Goal: Use online tool/utility: Utilize a website feature to perform a specific function

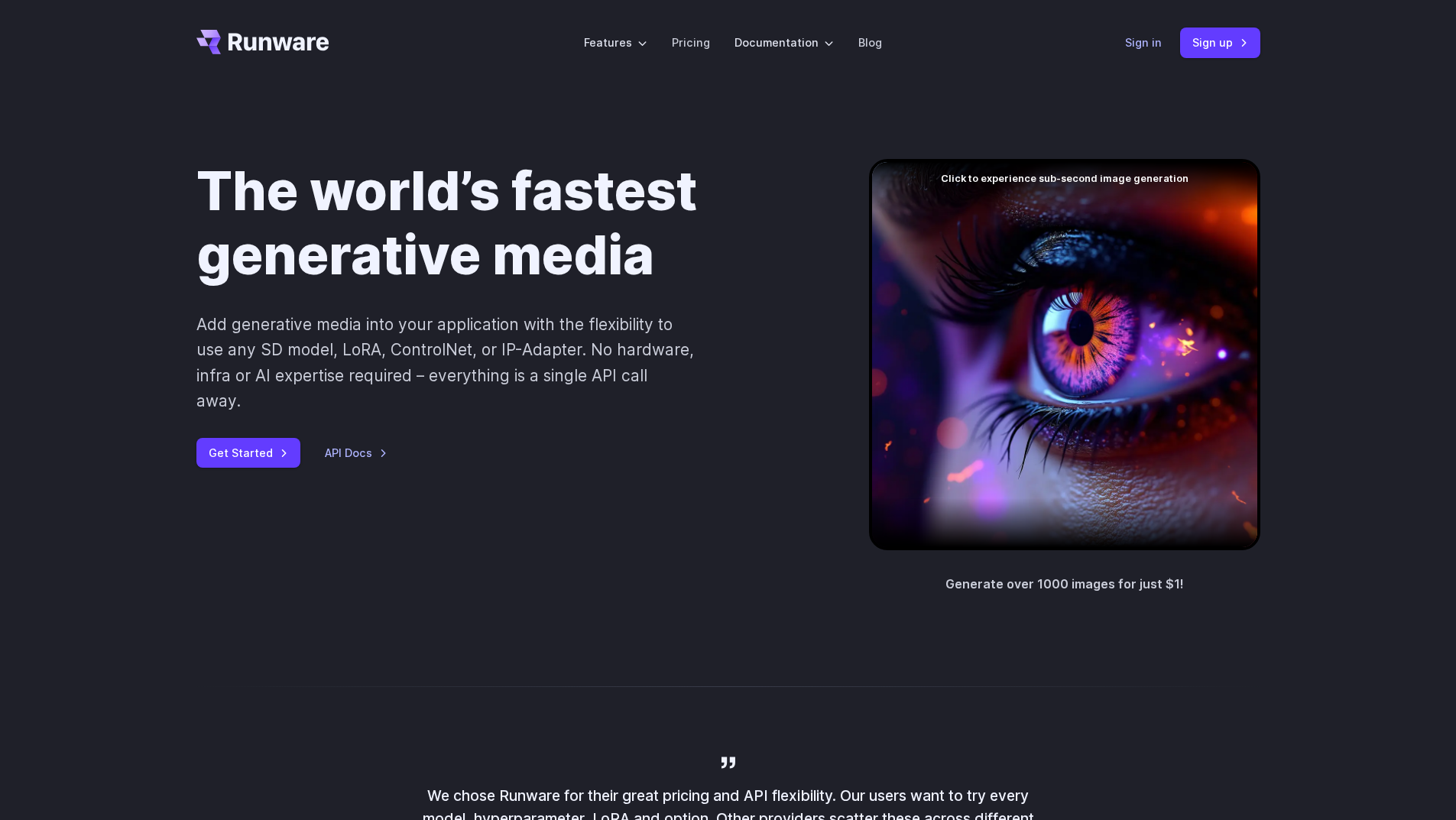
click at [1138, 41] on link "Sign in" at bounding box center [1143, 43] width 36 height 17
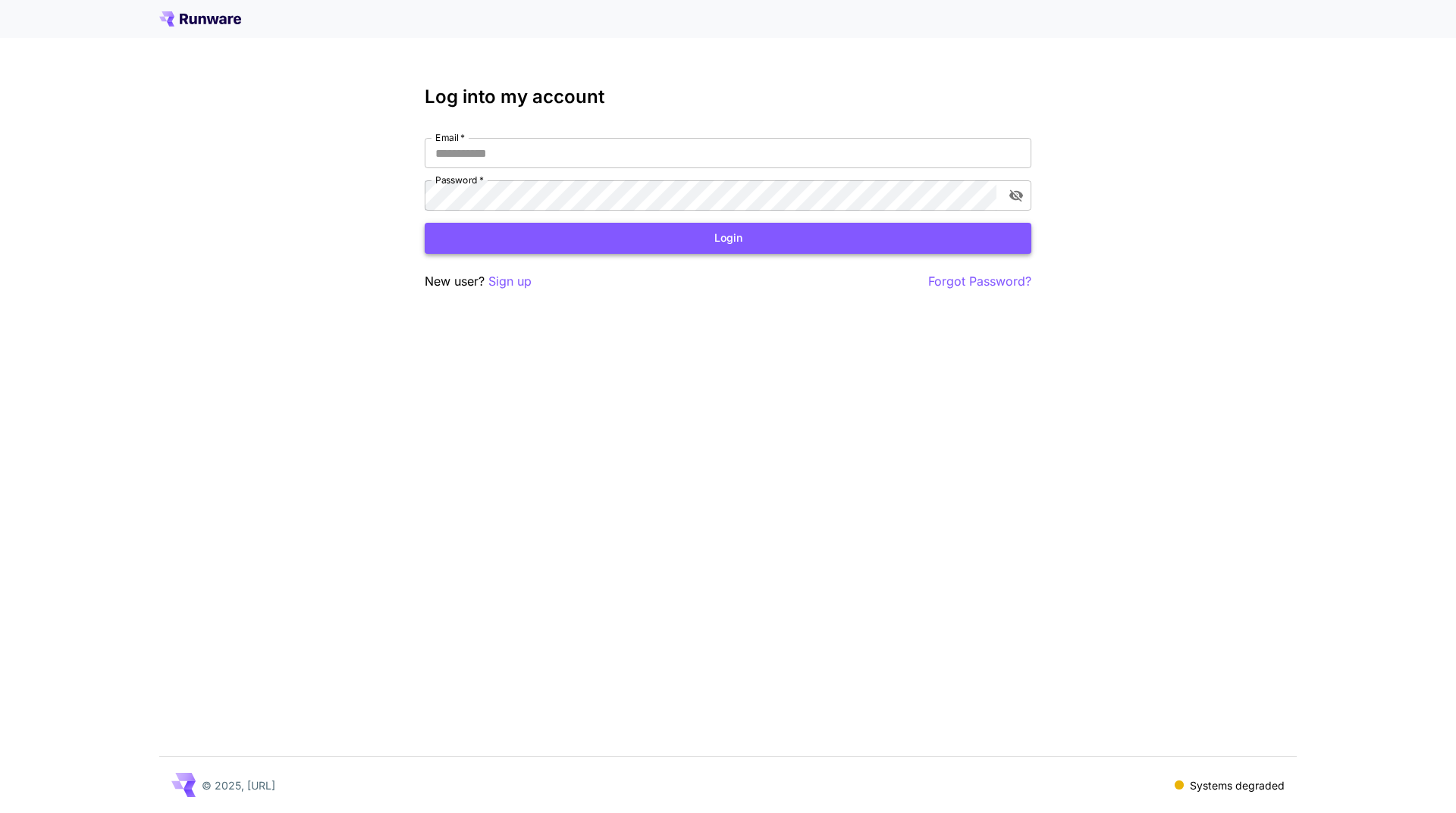
type input "**********"
click at [645, 244] on button "Login" at bounding box center [728, 238] width 607 height 31
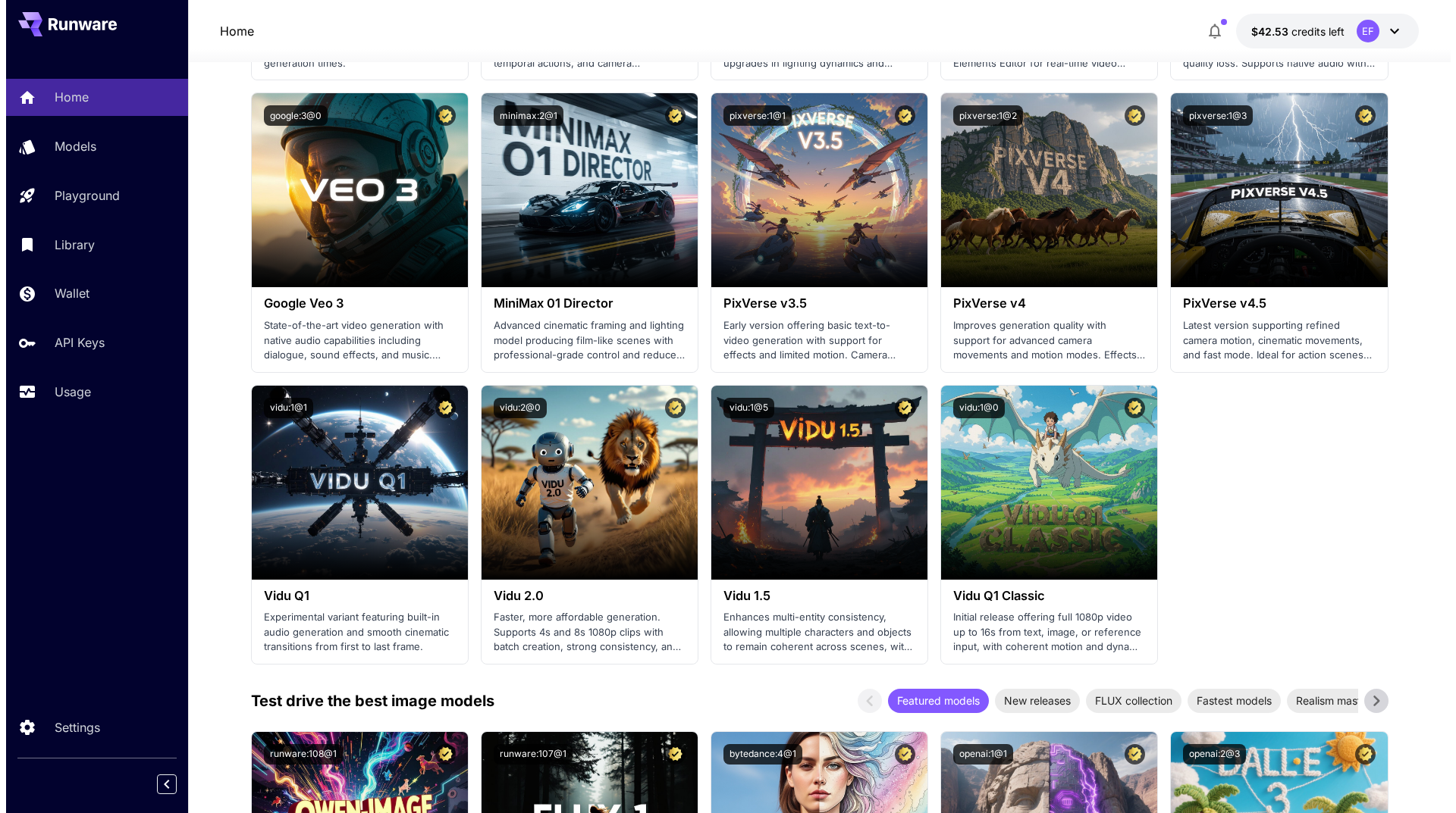
scroll to position [1288, 0]
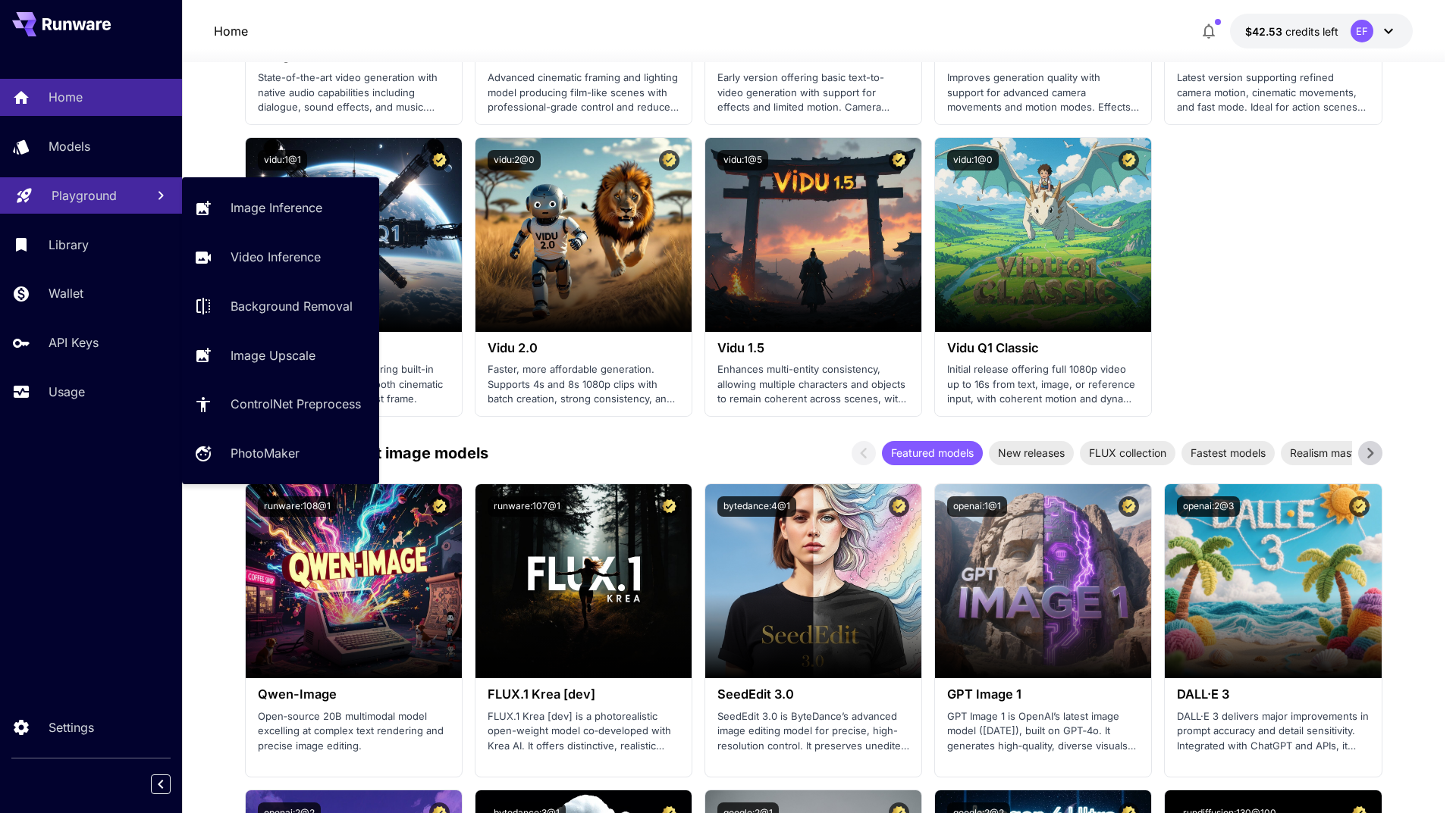
click at [74, 196] on p "Playground" at bounding box center [84, 195] width 65 height 18
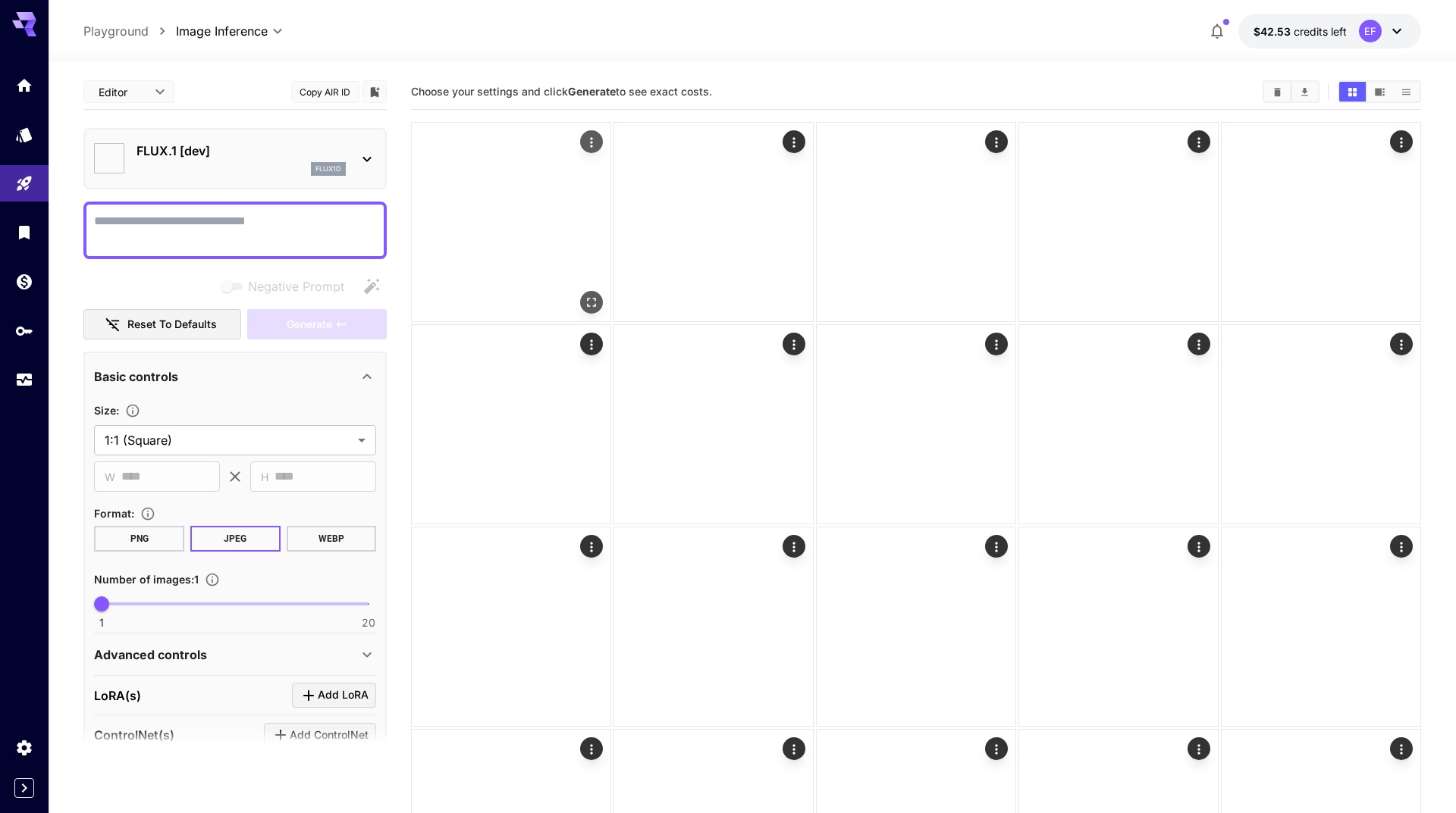
type input "**********"
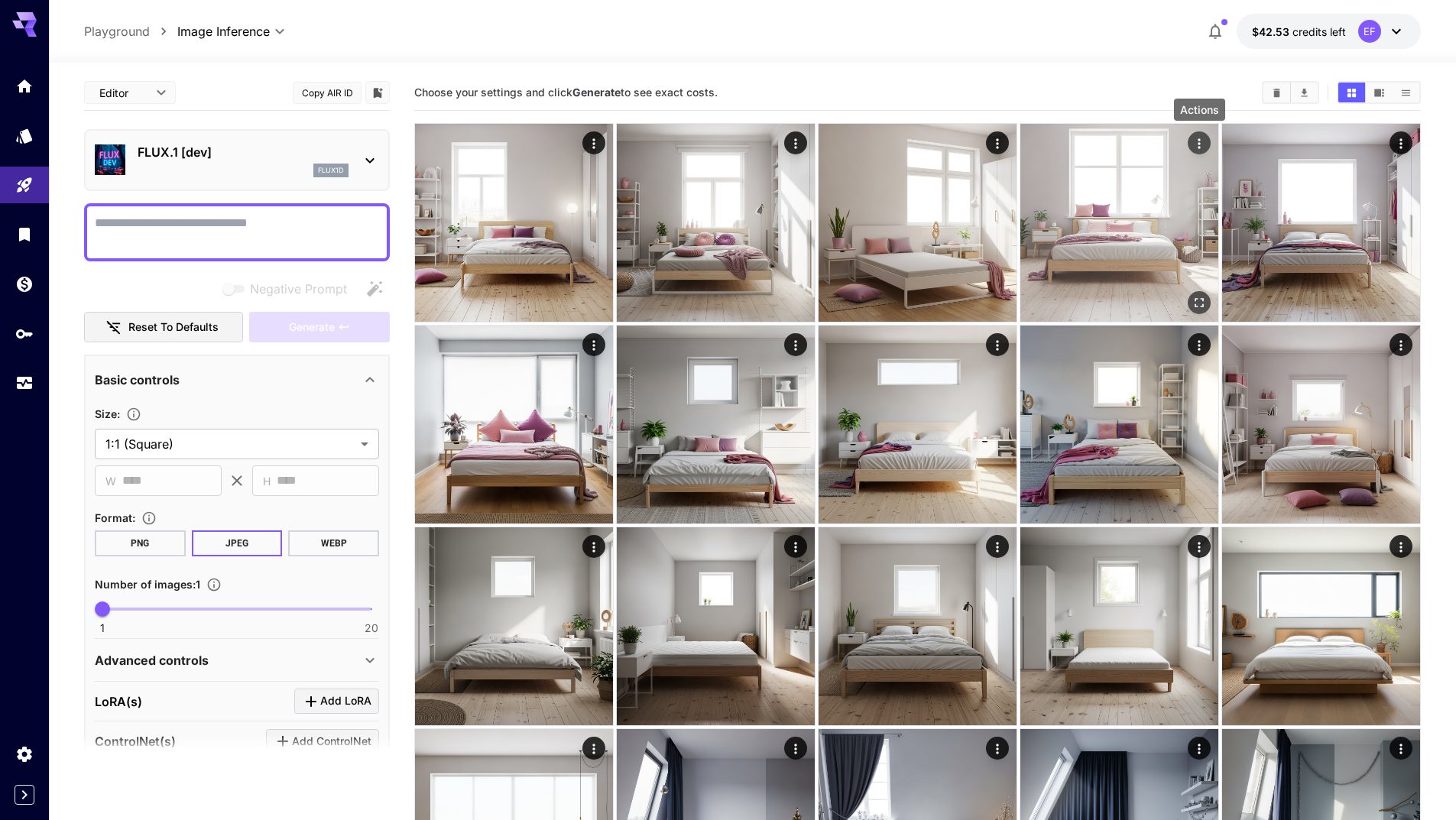
click at [1202, 146] on icon "Actions" at bounding box center [1199, 143] width 15 height 15
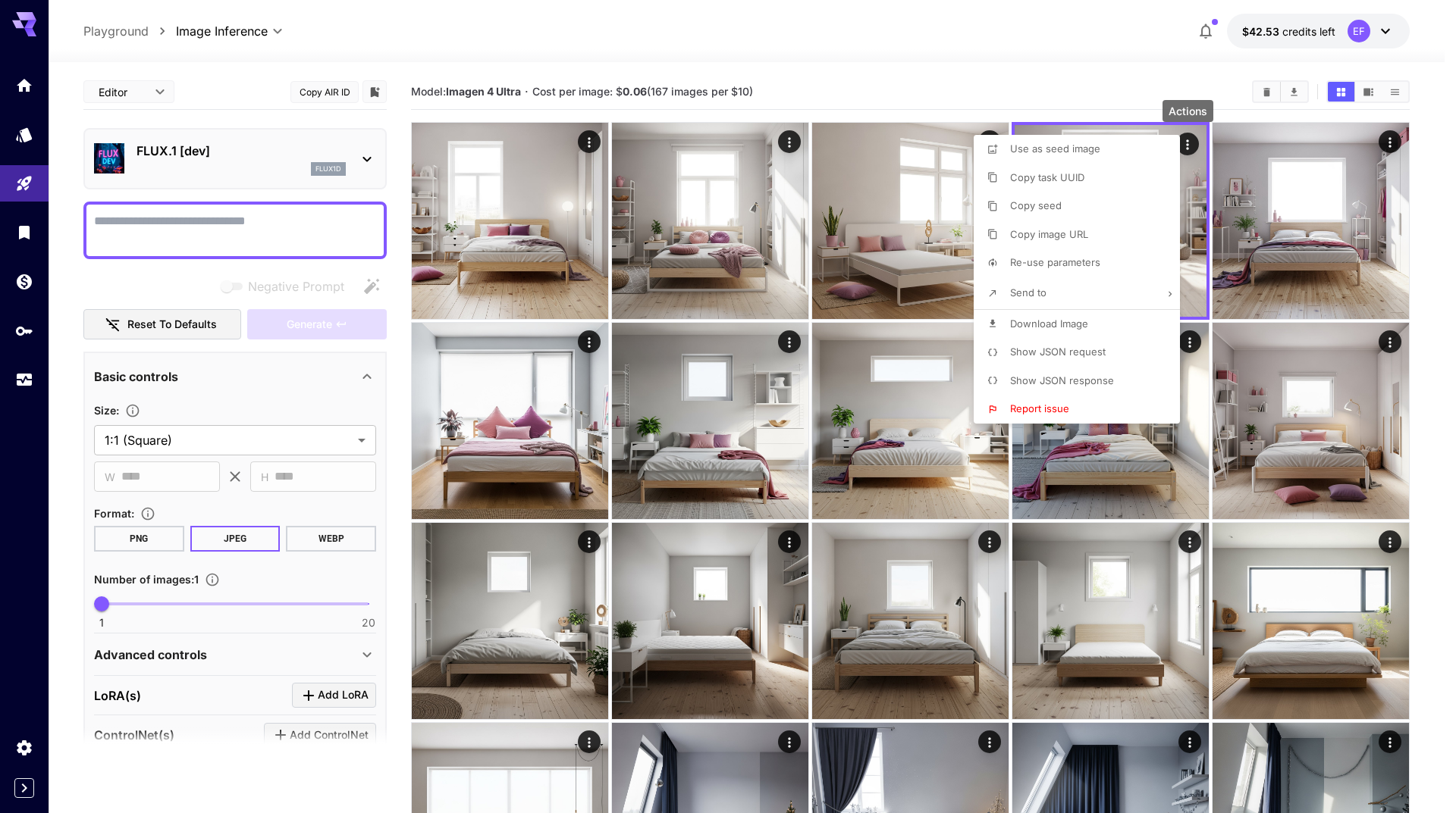
click at [1156, 270] on li "Re-use parameters" at bounding box center [1081, 262] width 216 height 29
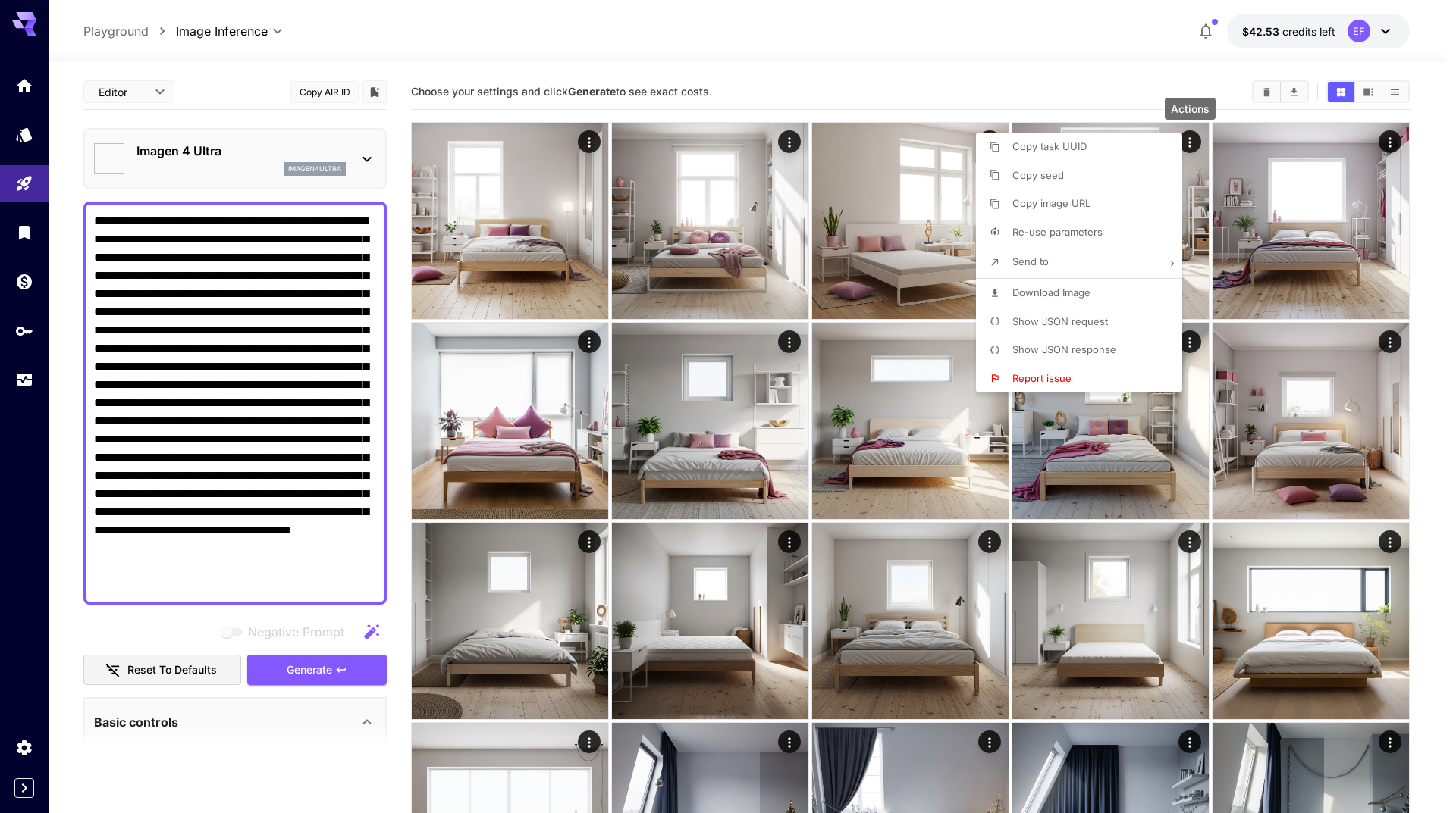
type textarea "**********"
type input "*"
click at [285, 343] on div at bounding box center [728, 406] width 1456 height 813
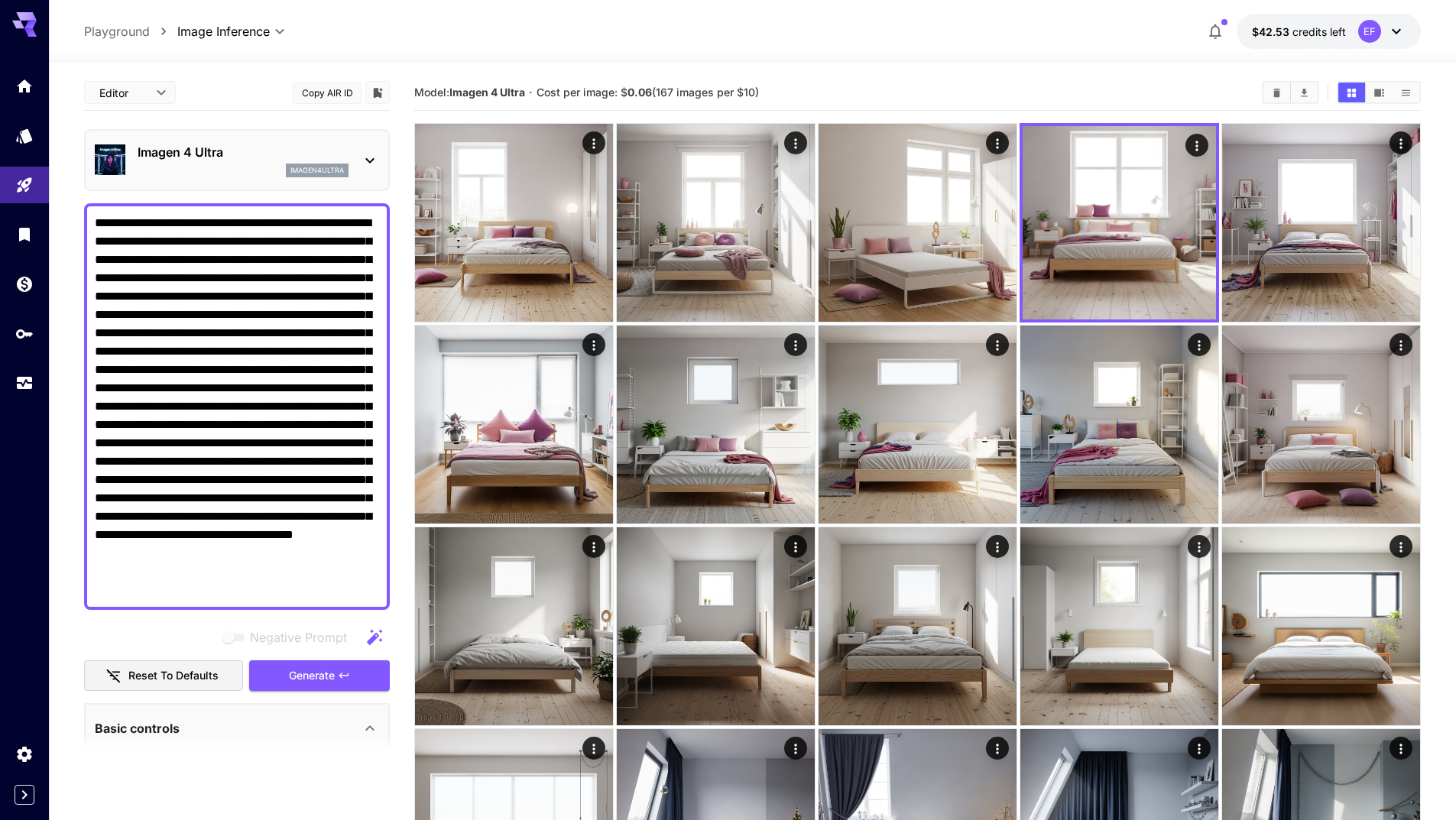
click at [305, 348] on textarea "Negative Prompt" at bounding box center [237, 407] width 284 height 386
paste textarea
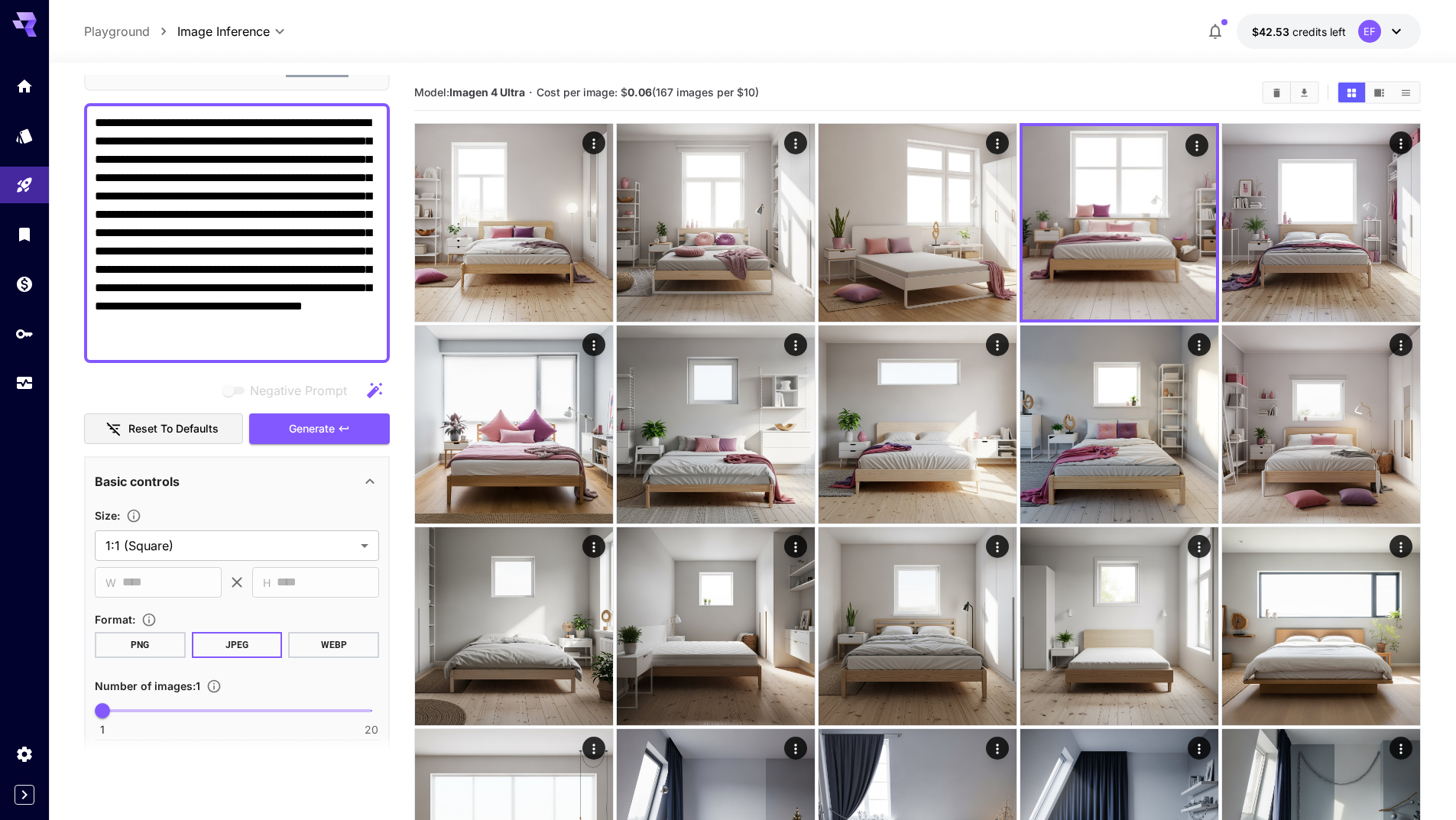
scroll to position [193, 0]
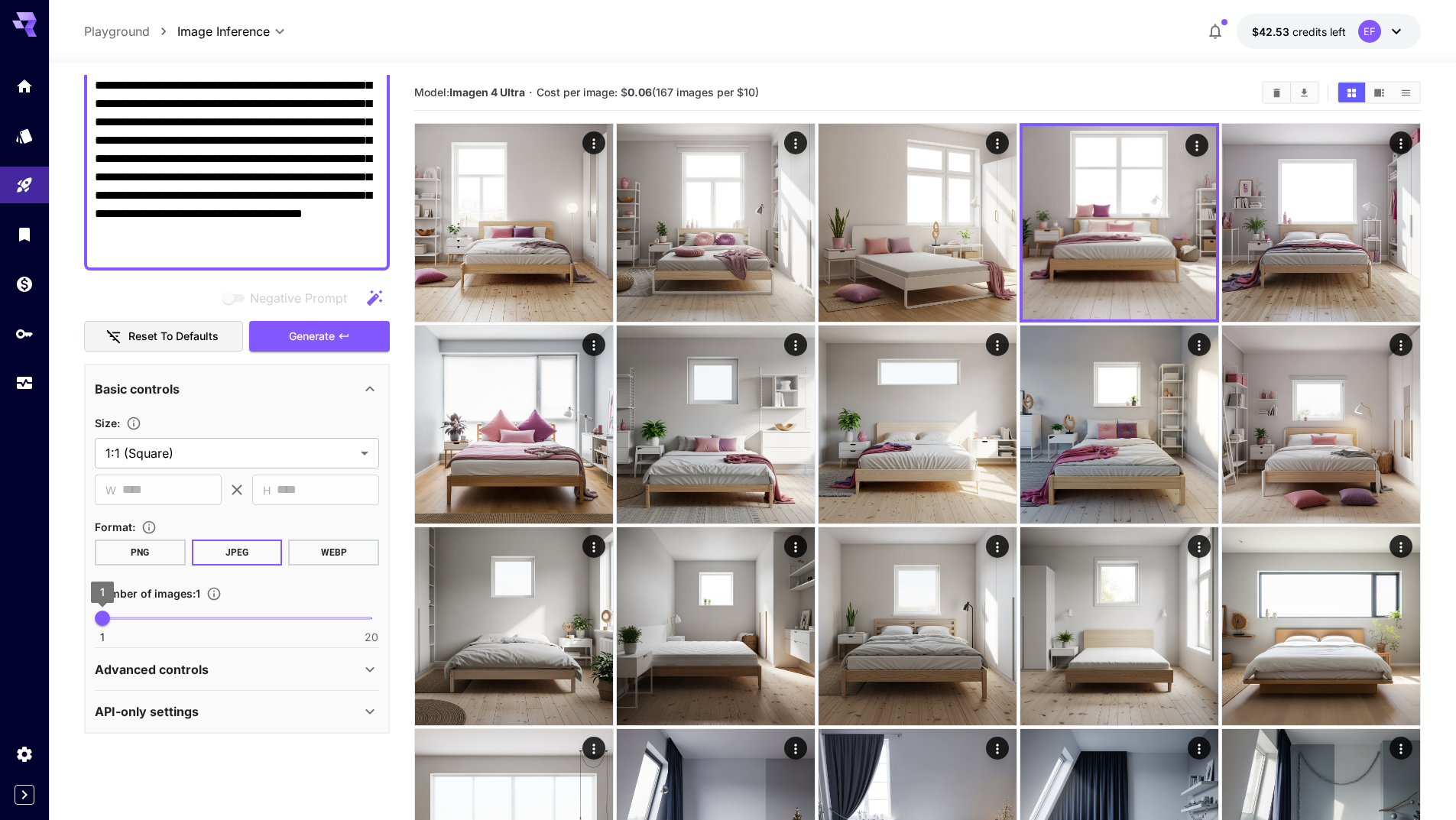
type textarea "**********"
drag, startPoint x: 108, startPoint y: 623, endPoint x: 125, endPoint y: 623, distance: 17.0
click at [125, 623] on span "3" at bounding box center [130, 618] width 15 height 15
type input "*"
drag, startPoint x: 130, startPoint y: 622, endPoint x: 121, endPoint y: 623, distance: 9.1
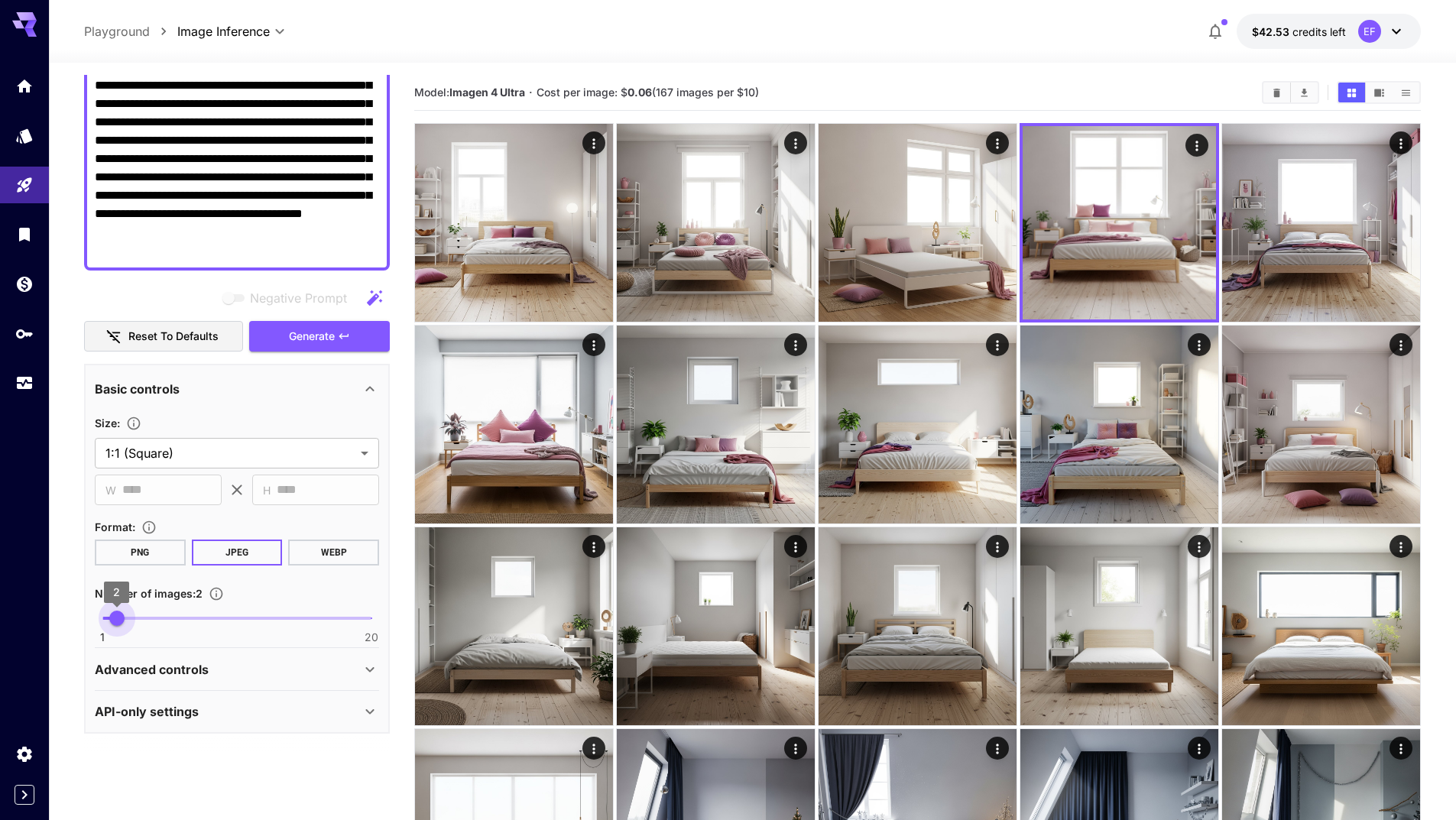
click at [121, 623] on span "2" at bounding box center [116, 618] width 15 height 15
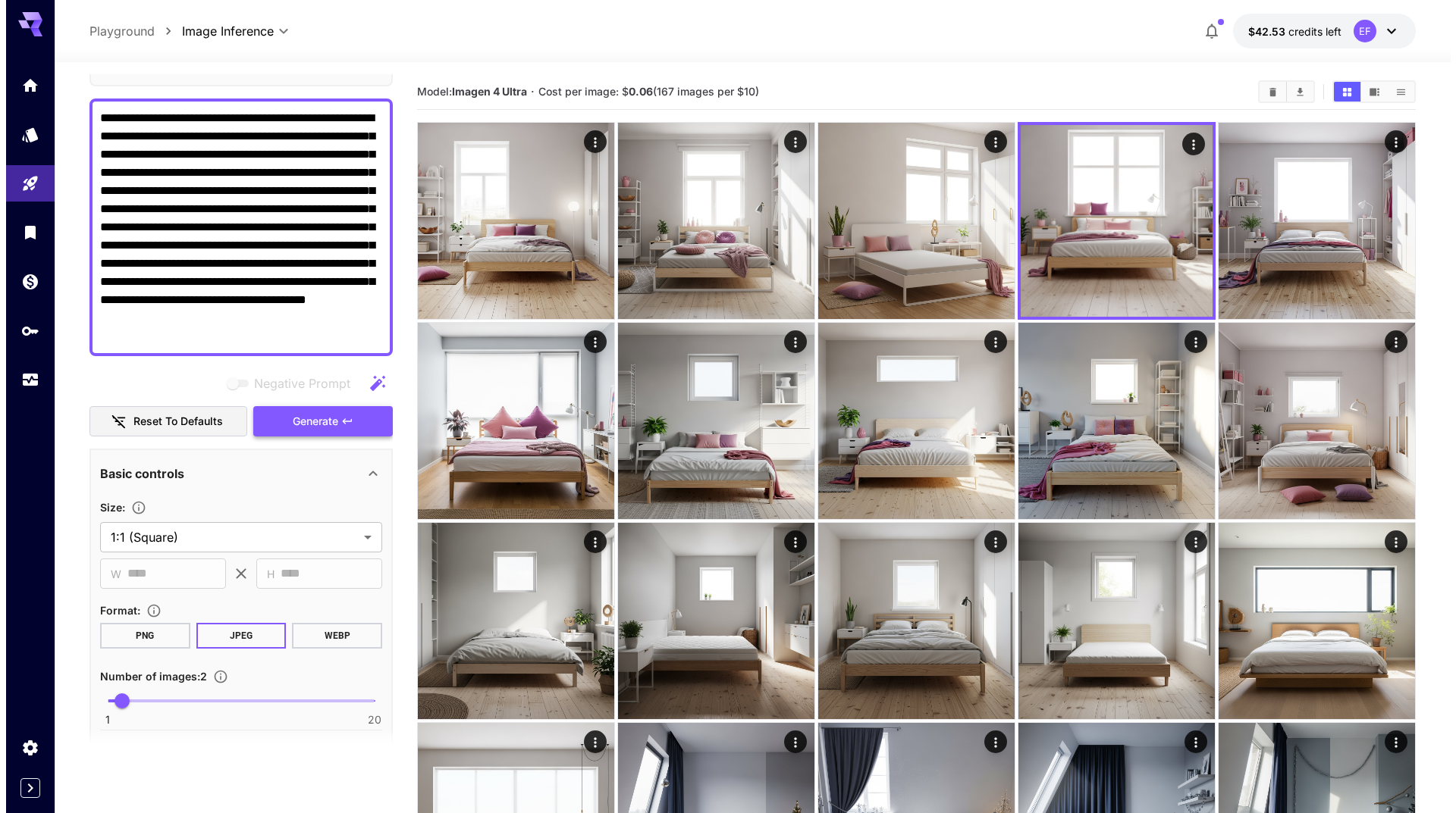
scroll to position [0, 0]
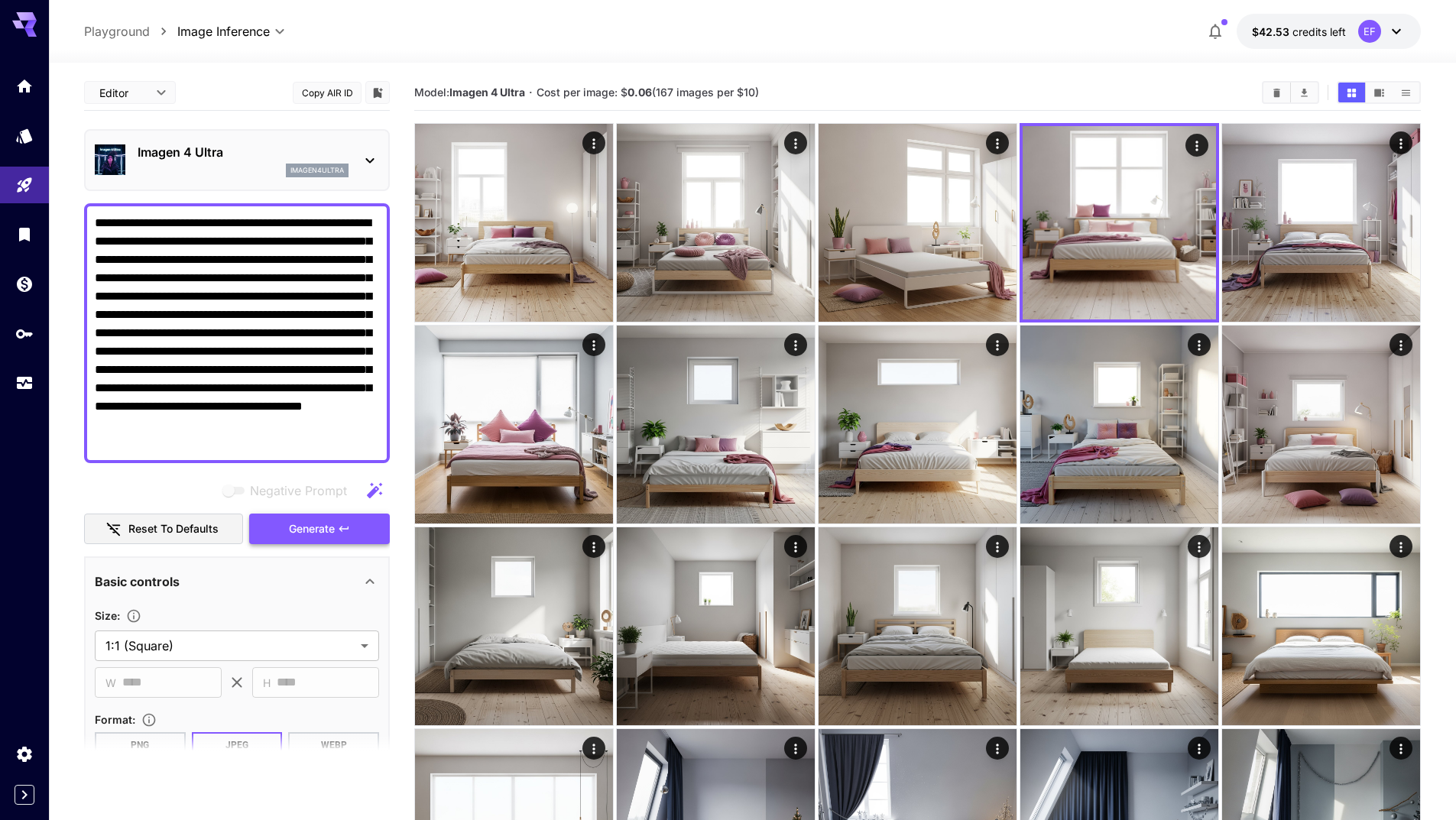
click at [358, 532] on button "Generate" at bounding box center [319, 529] width 141 height 32
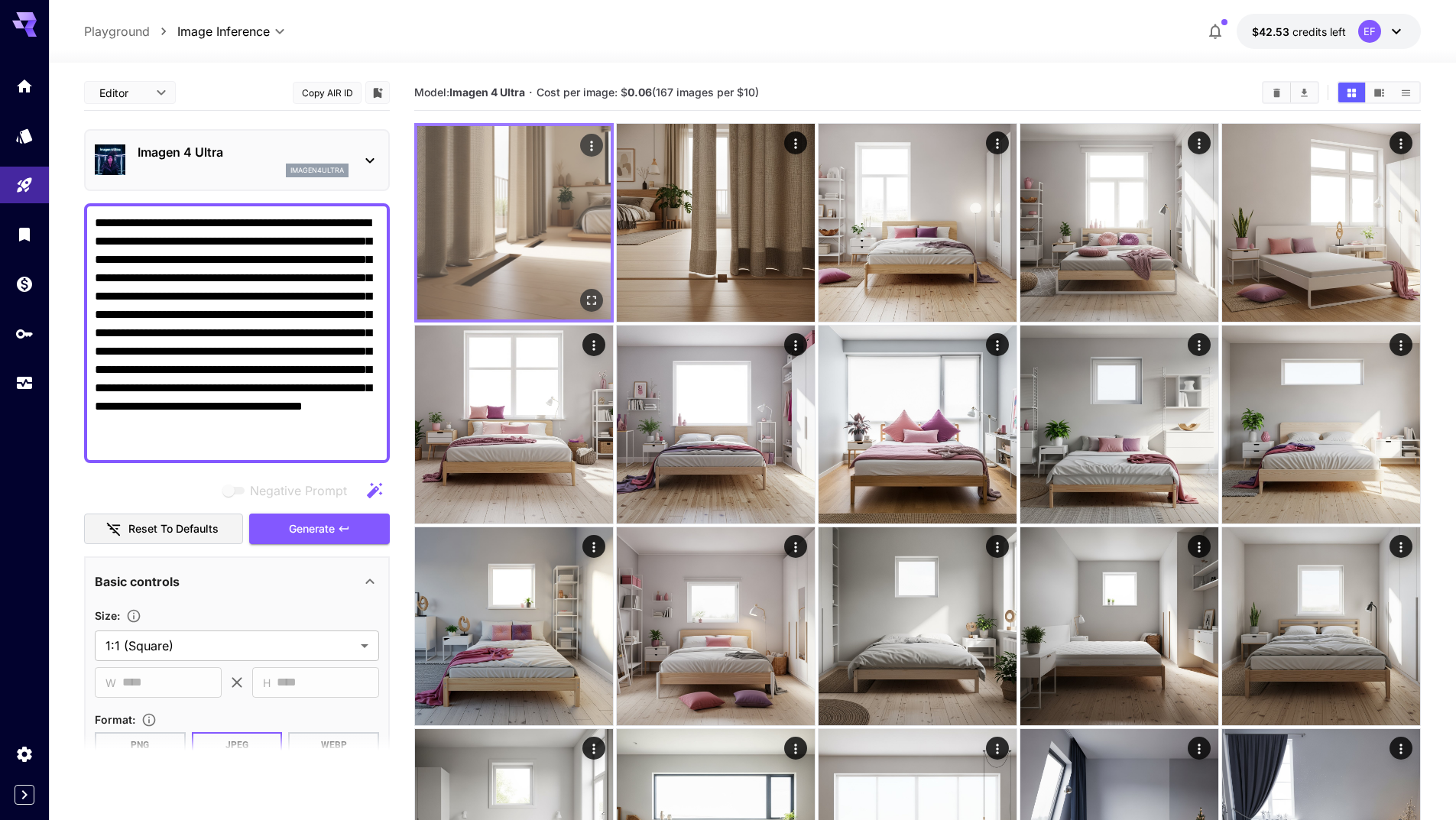
click at [589, 295] on icon "Open in fullscreen" at bounding box center [591, 300] width 15 height 15
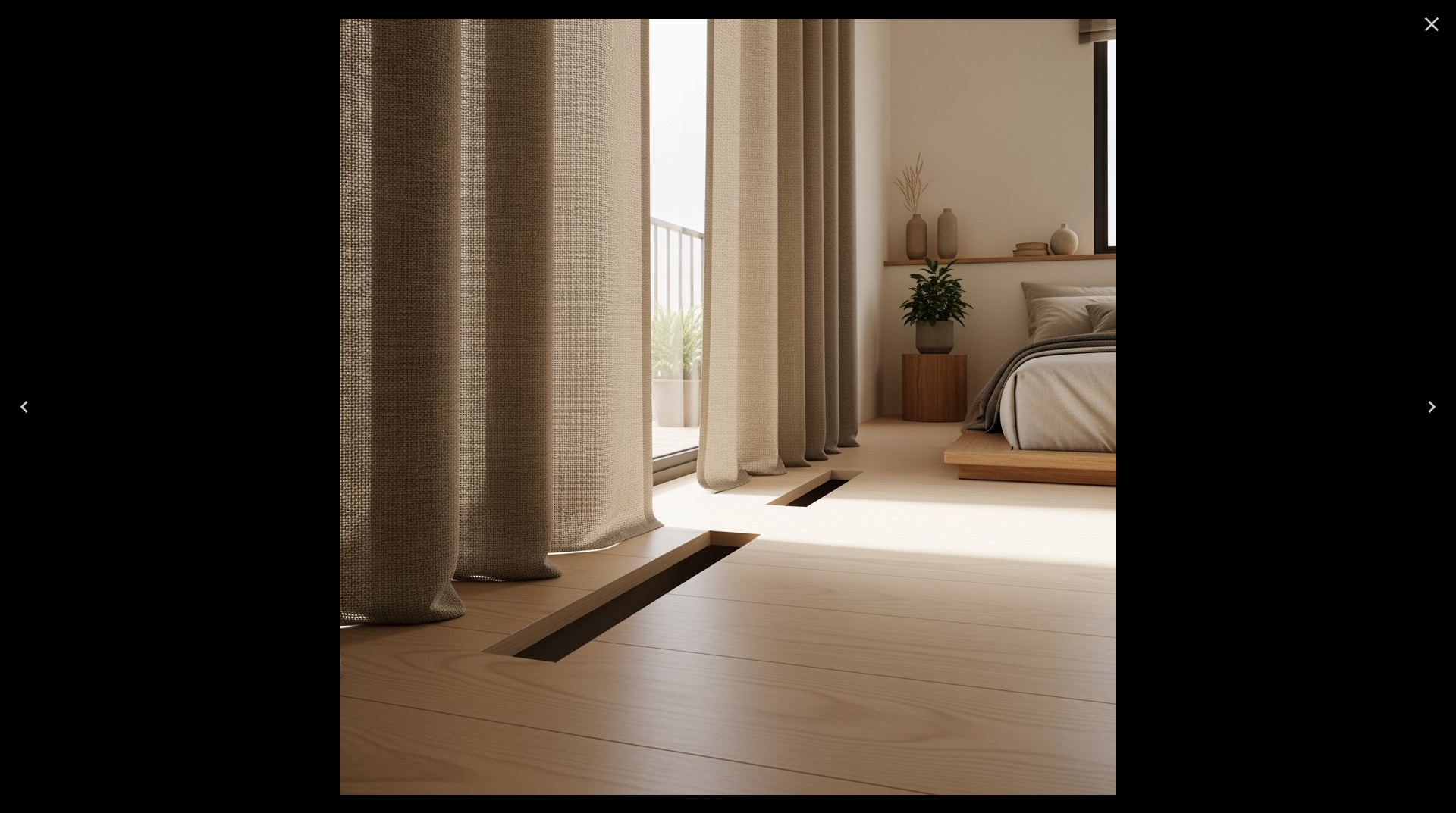
click at [1429, 27] on icon "Close" at bounding box center [1432, 24] width 14 height 14
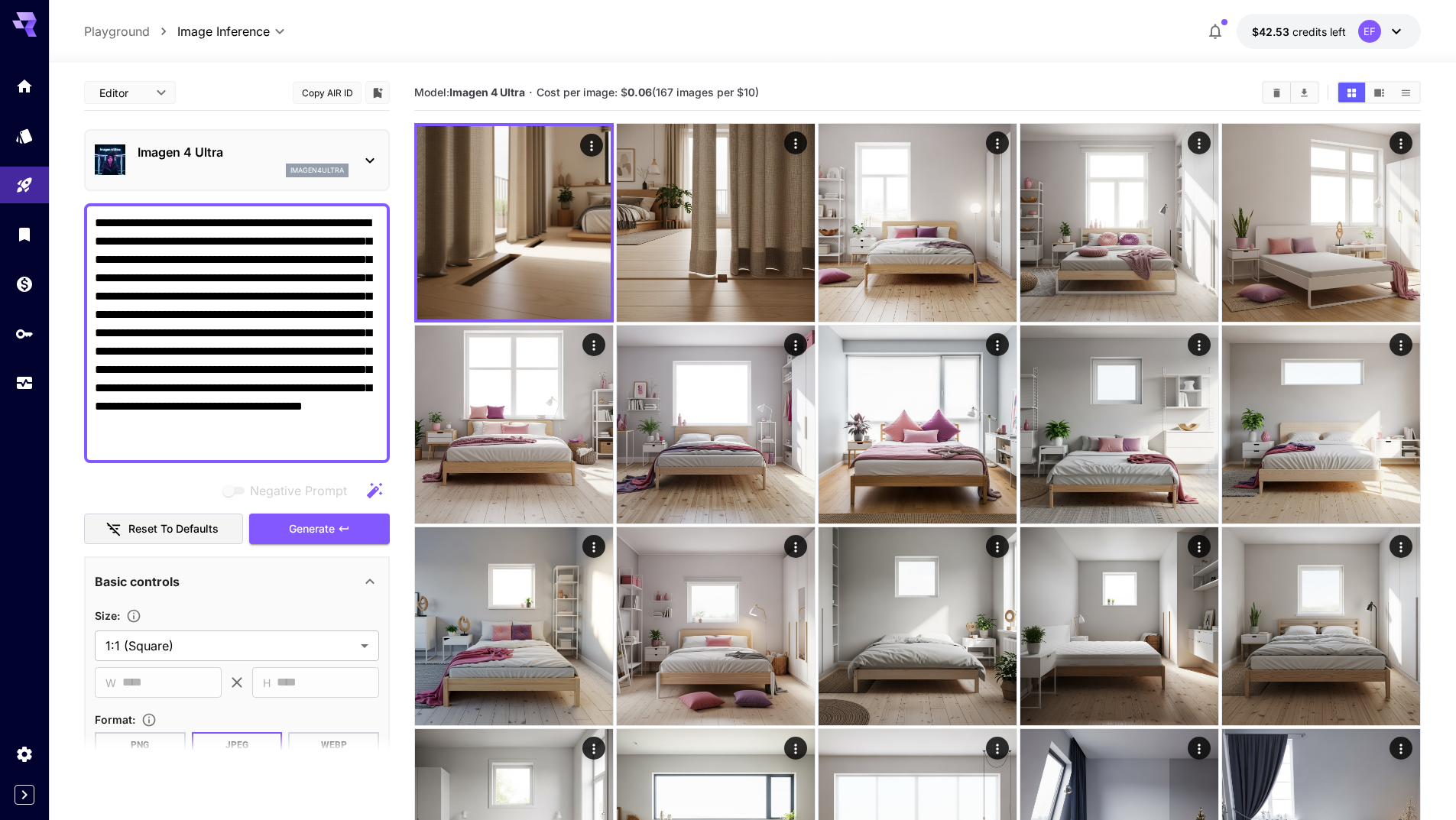
drag, startPoint x: 100, startPoint y: 222, endPoint x: 89, endPoint y: 222, distance: 11.0
click at [89, 222] on div "**********" at bounding box center [236, 333] width 306 height 260
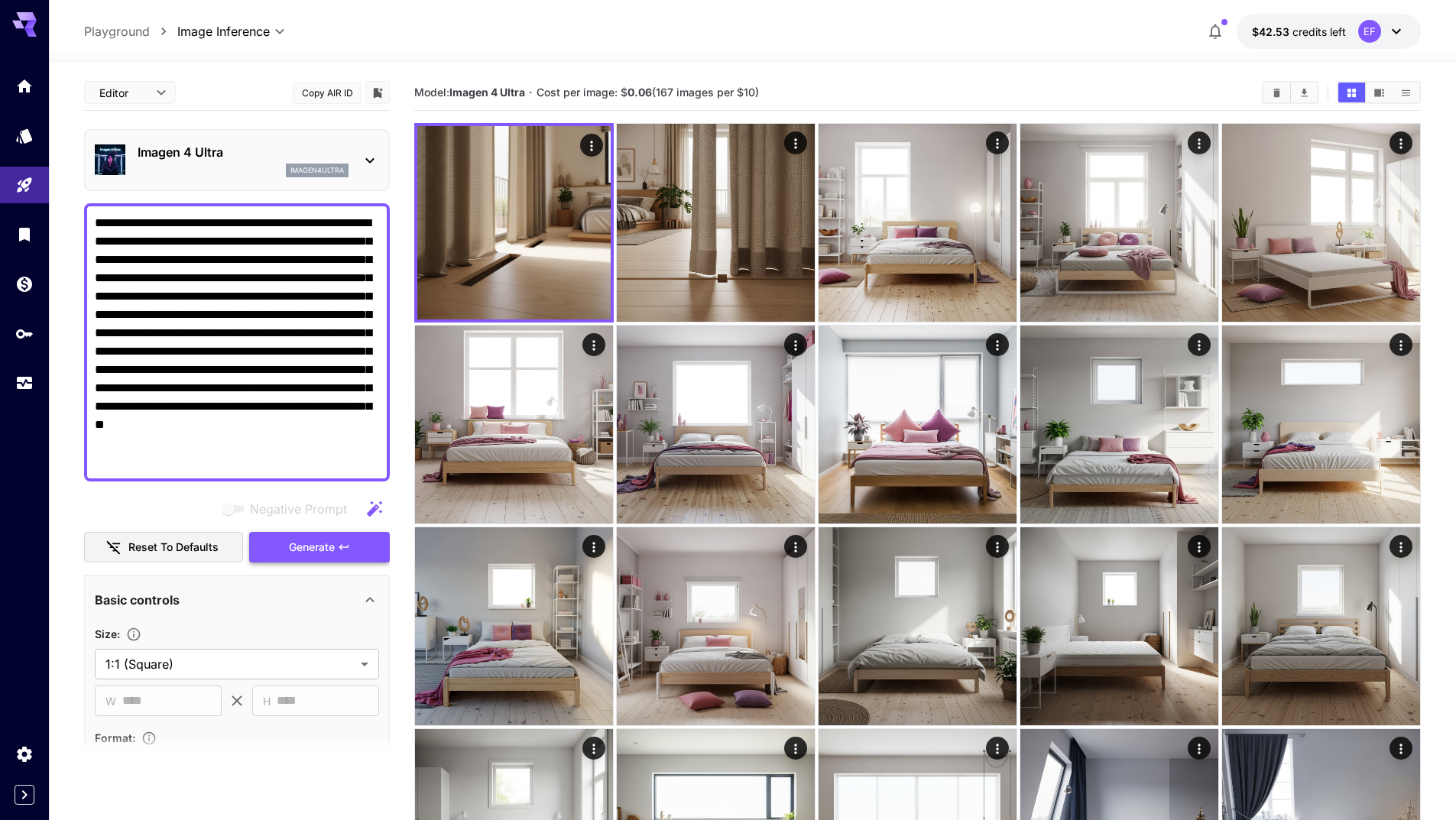
type textarea "**********"
click at [363, 543] on button "Generate" at bounding box center [319, 547] width 141 height 32
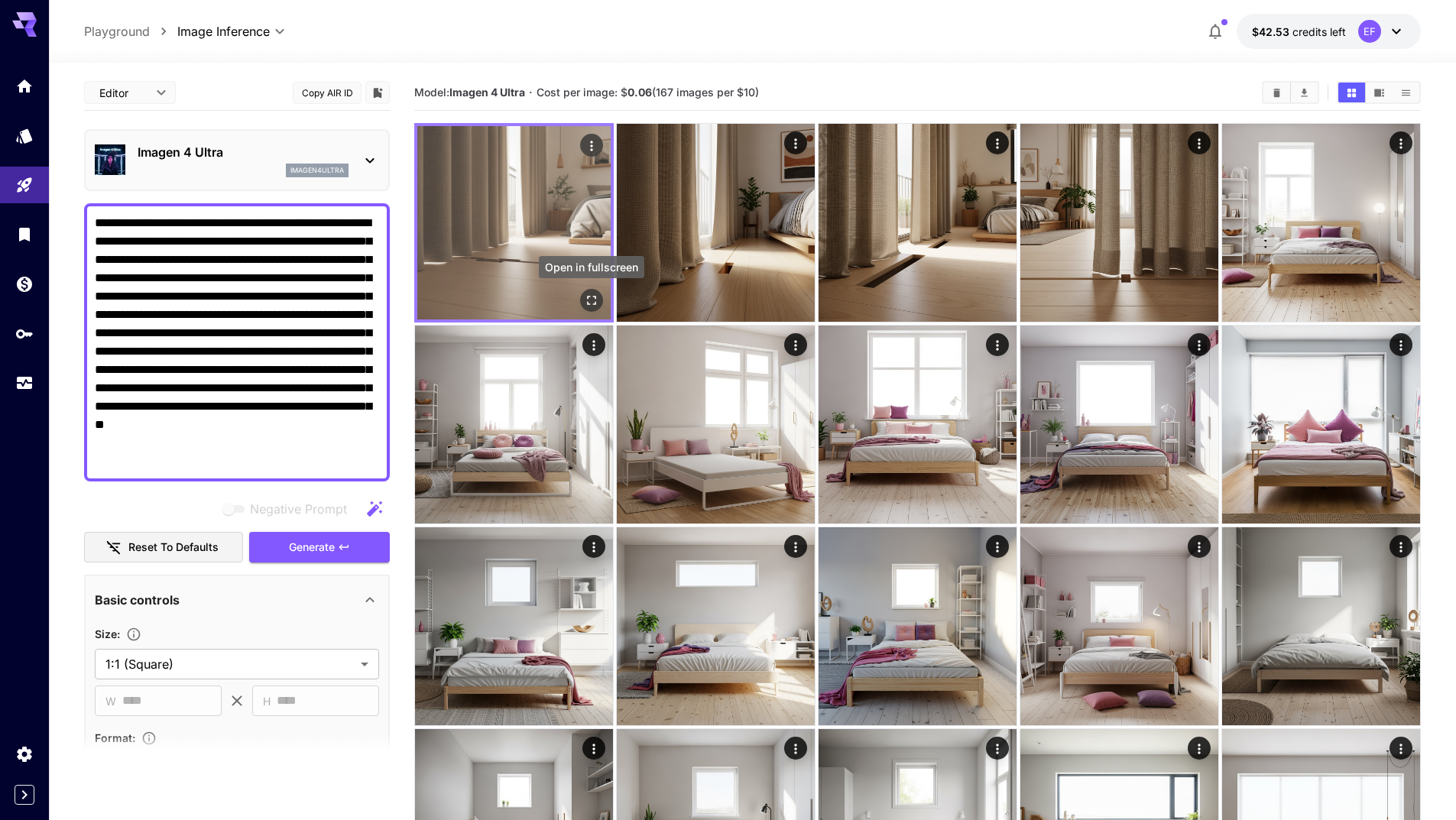
click at [596, 298] on icon "Open in fullscreen" at bounding box center [592, 300] width 9 height 9
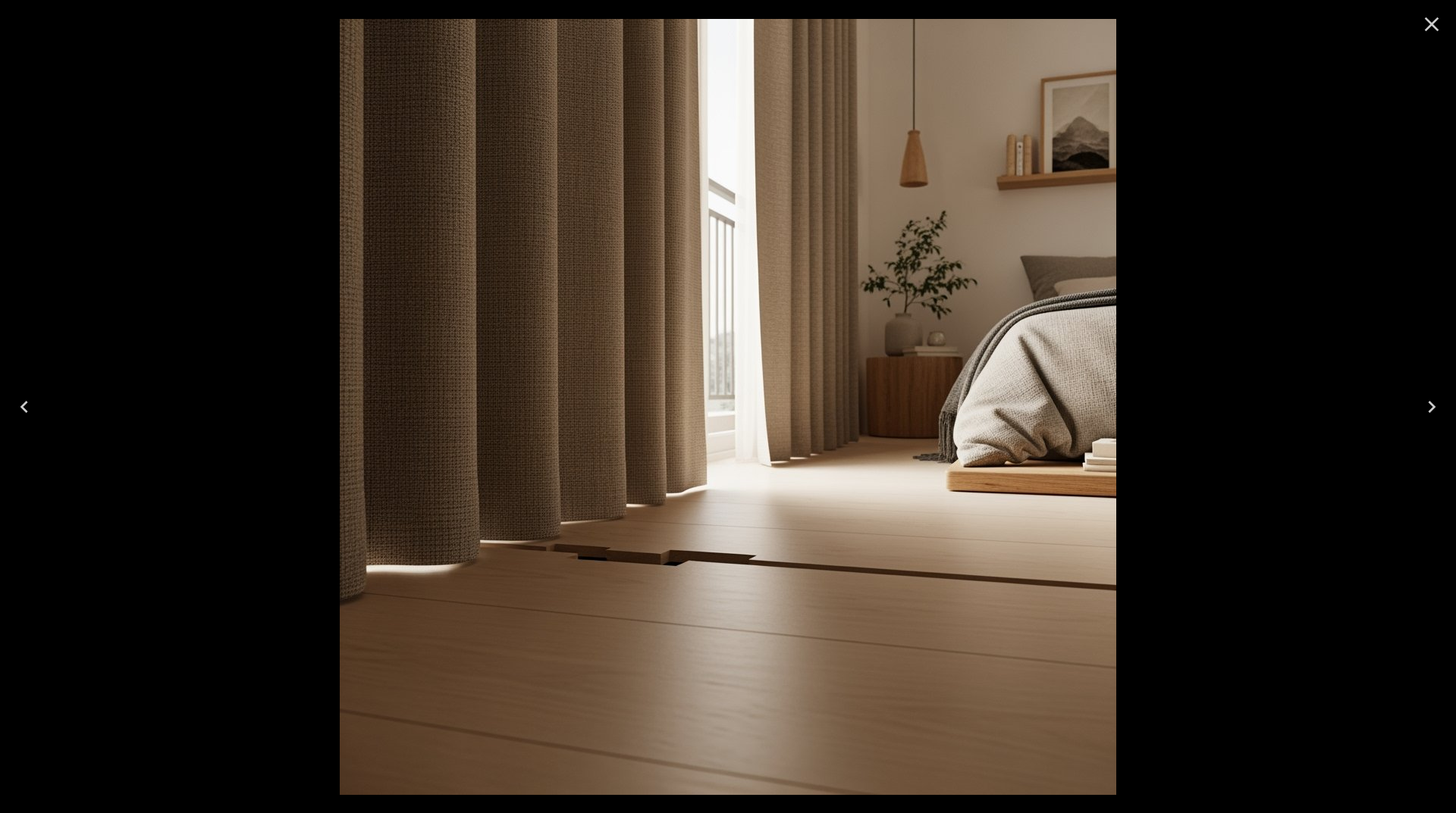
click at [1432, 13] on icon "Close" at bounding box center [1431, 23] width 24 height 24
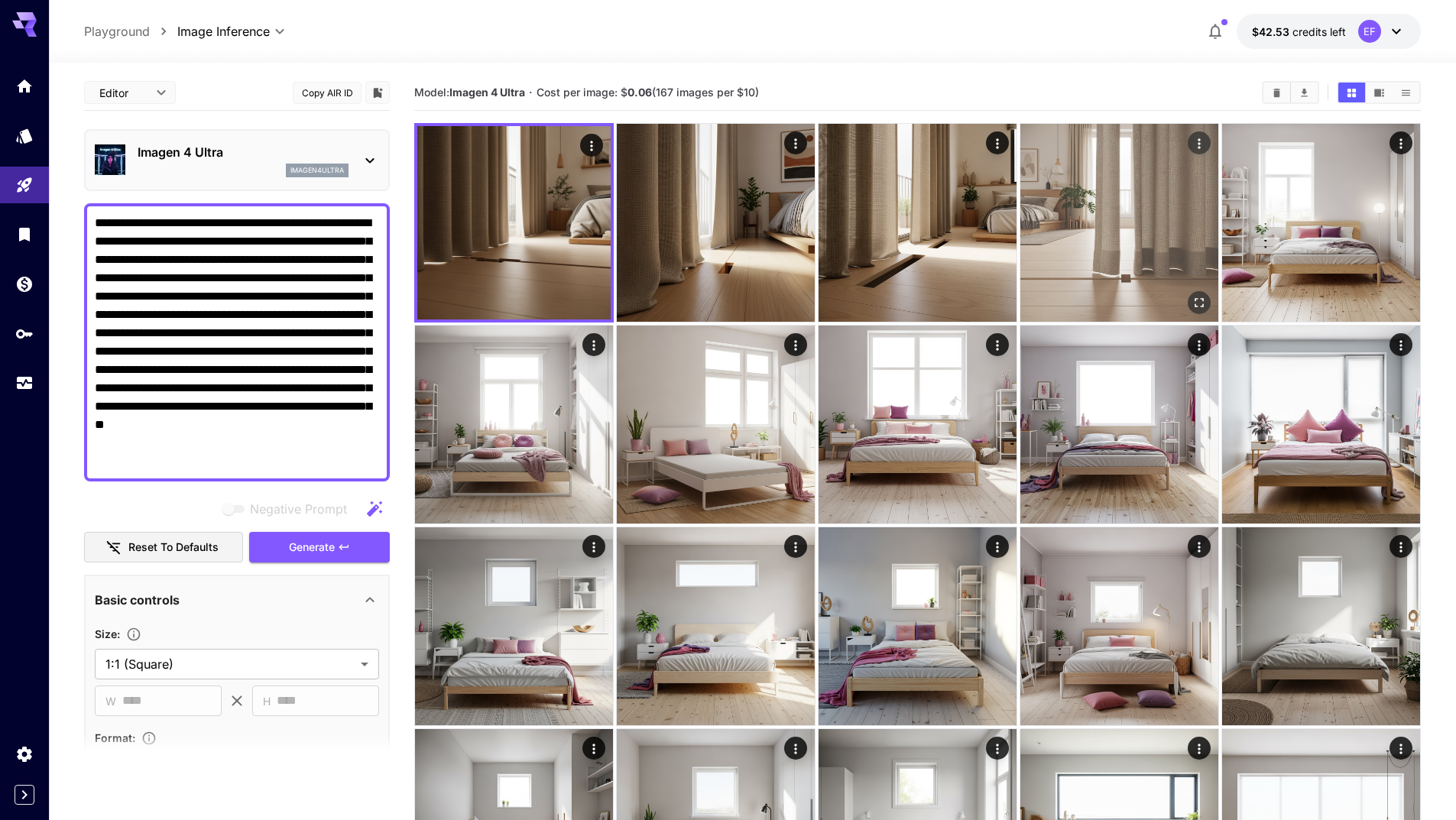
click at [1195, 296] on icon "Open in fullscreen" at bounding box center [1199, 303] width 15 height 15
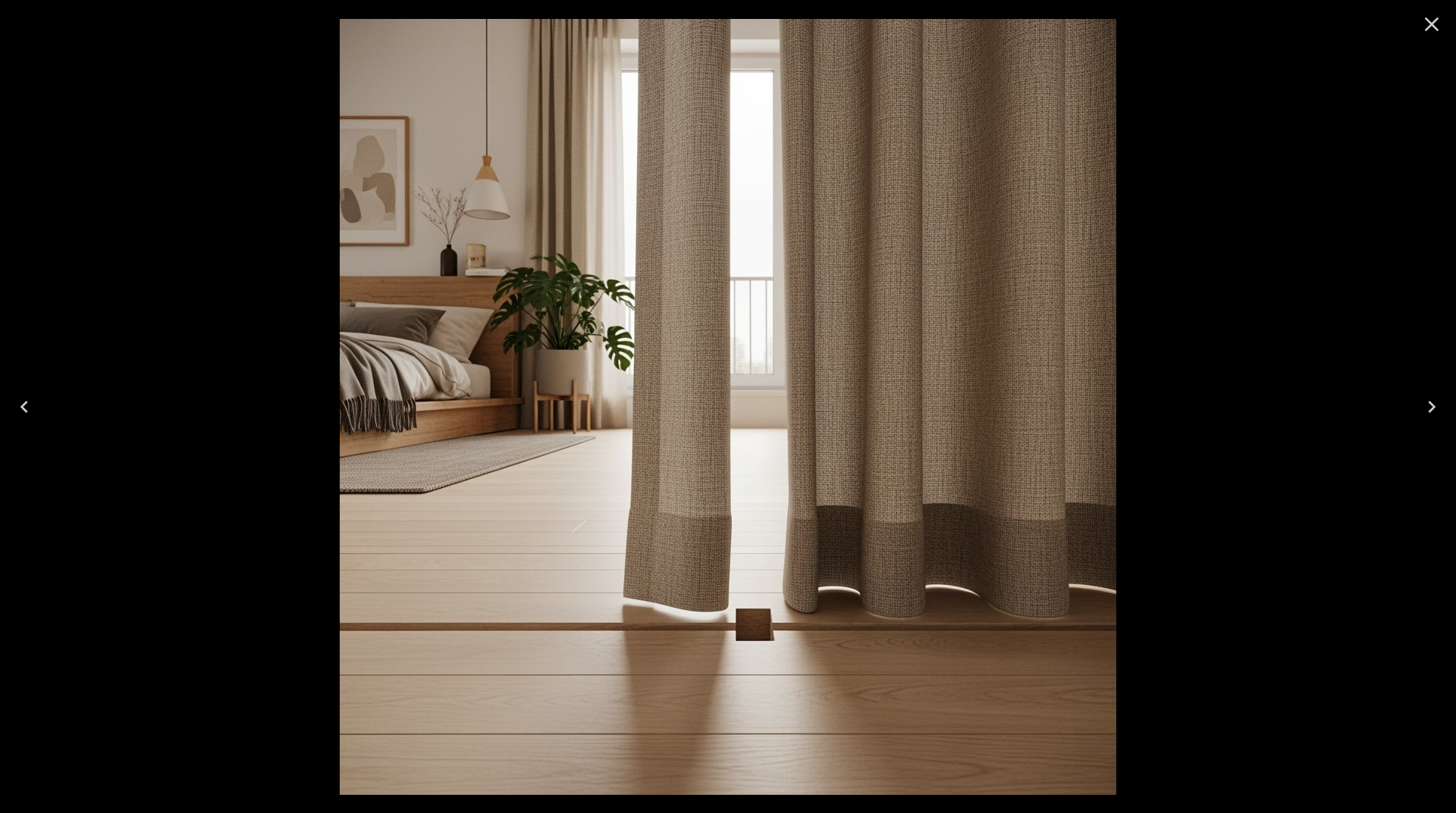
click at [1440, 23] on icon "Close" at bounding box center [1431, 23] width 24 height 24
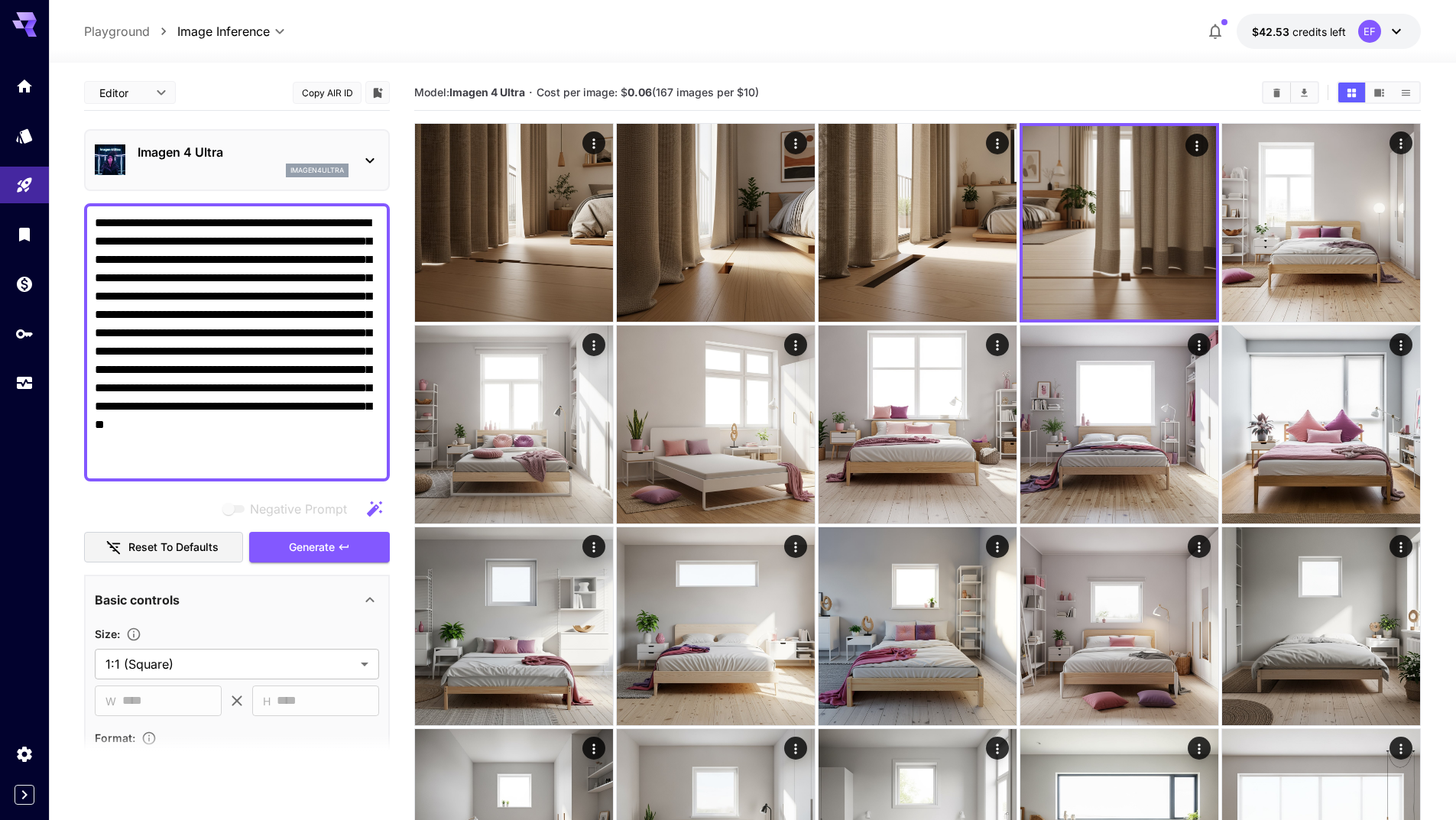
click at [228, 403] on textarea "**********" at bounding box center [237, 342] width 284 height 257
paste textarea
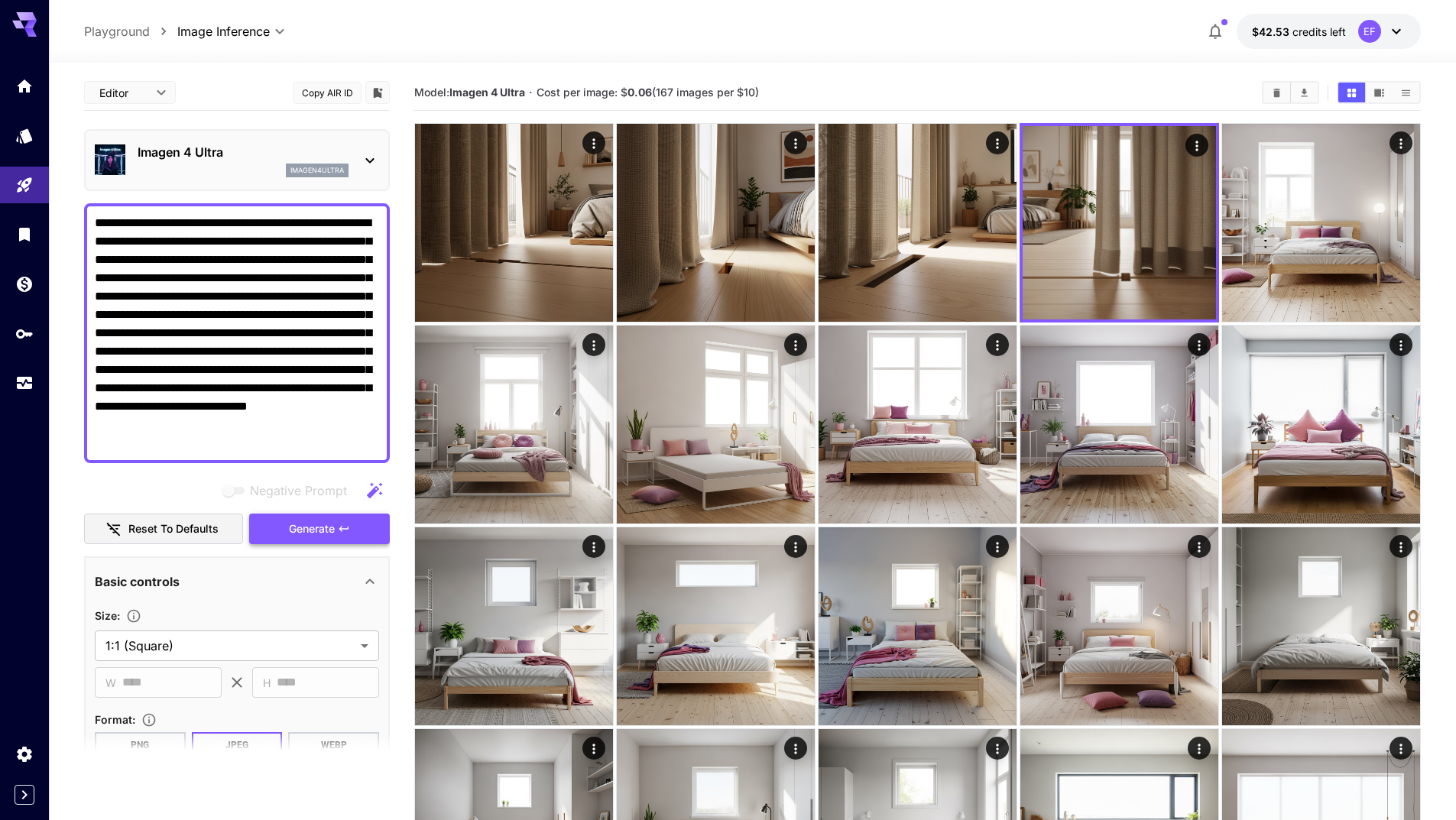
type textarea "**********"
click at [331, 532] on span "Generate" at bounding box center [312, 529] width 46 height 19
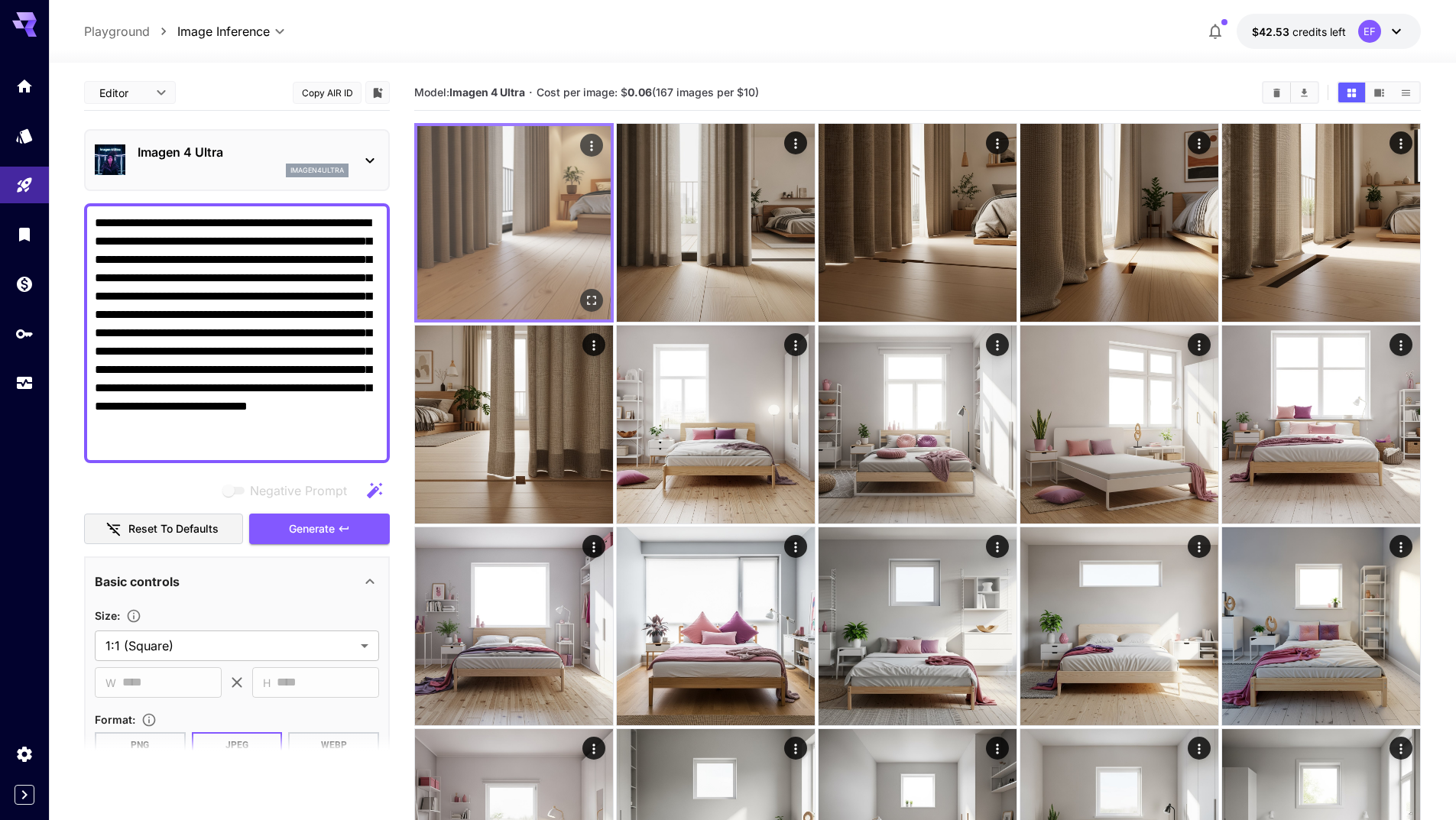
click at [591, 303] on icon "Open in fullscreen" at bounding box center [591, 300] width 15 height 15
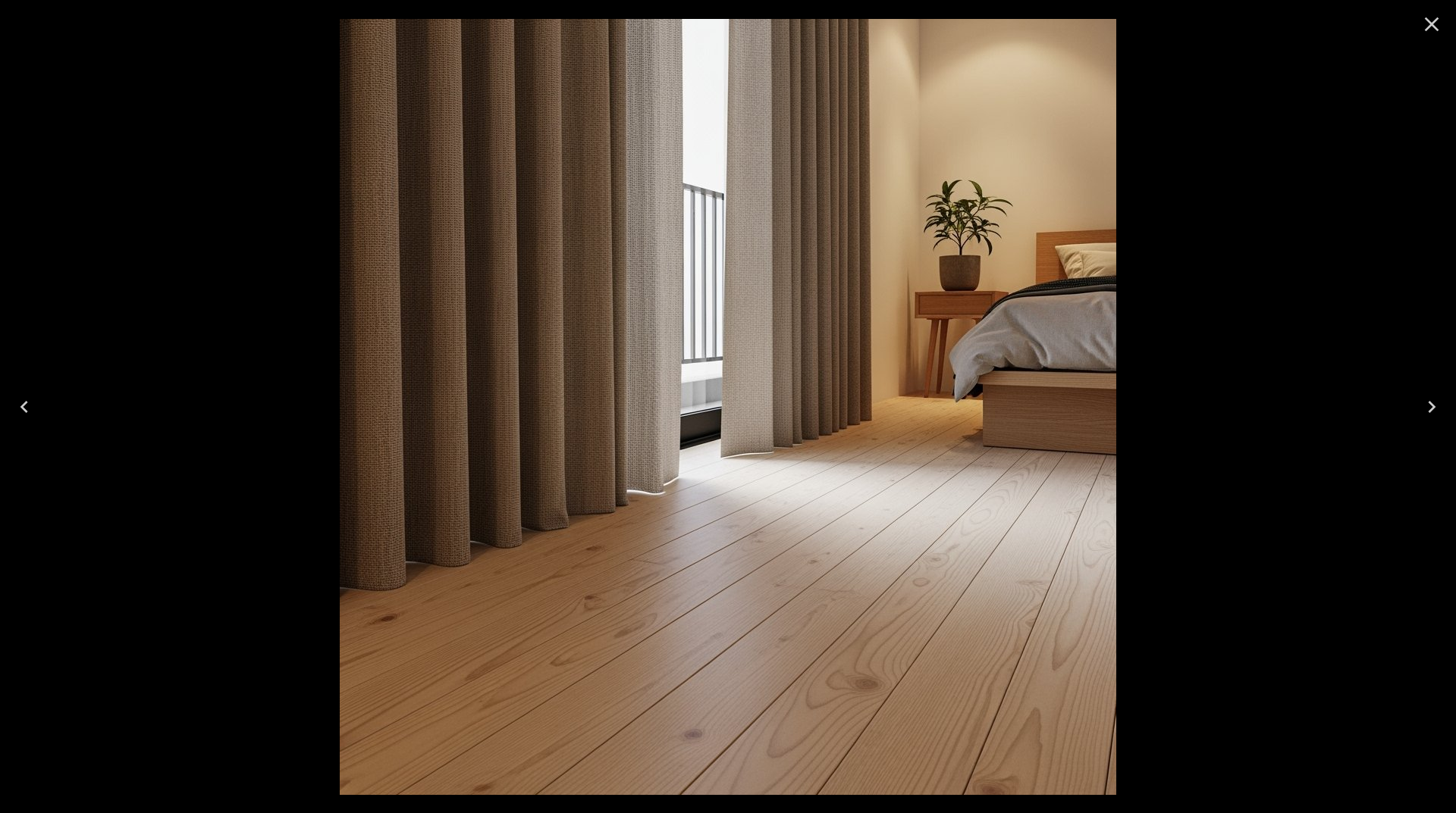
click at [1432, 18] on icon "Close" at bounding box center [1431, 23] width 24 height 24
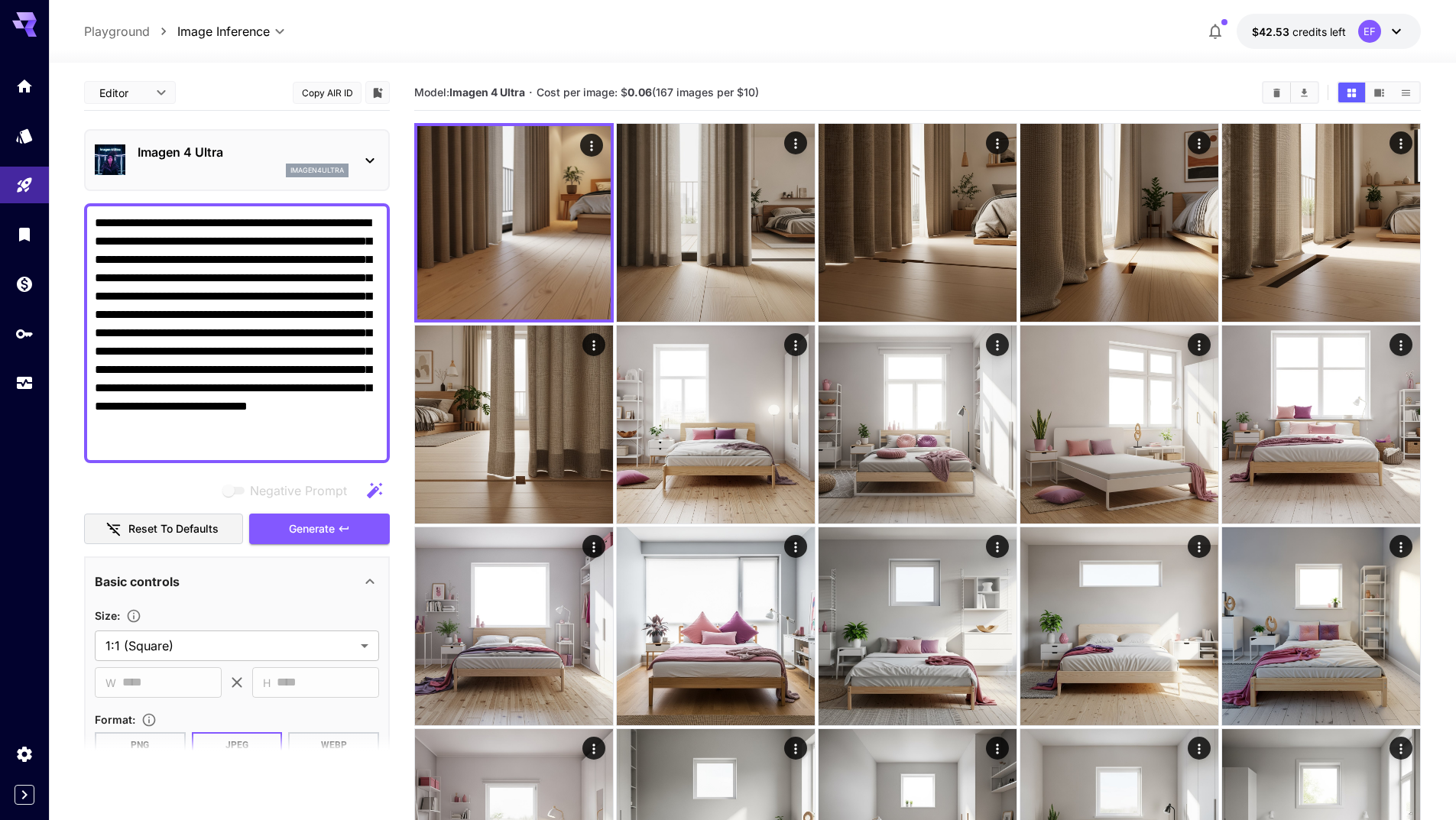
click at [235, 144] on p "Imagen 4 Ultra" at bounding box center [243, 152] width 211 height 18
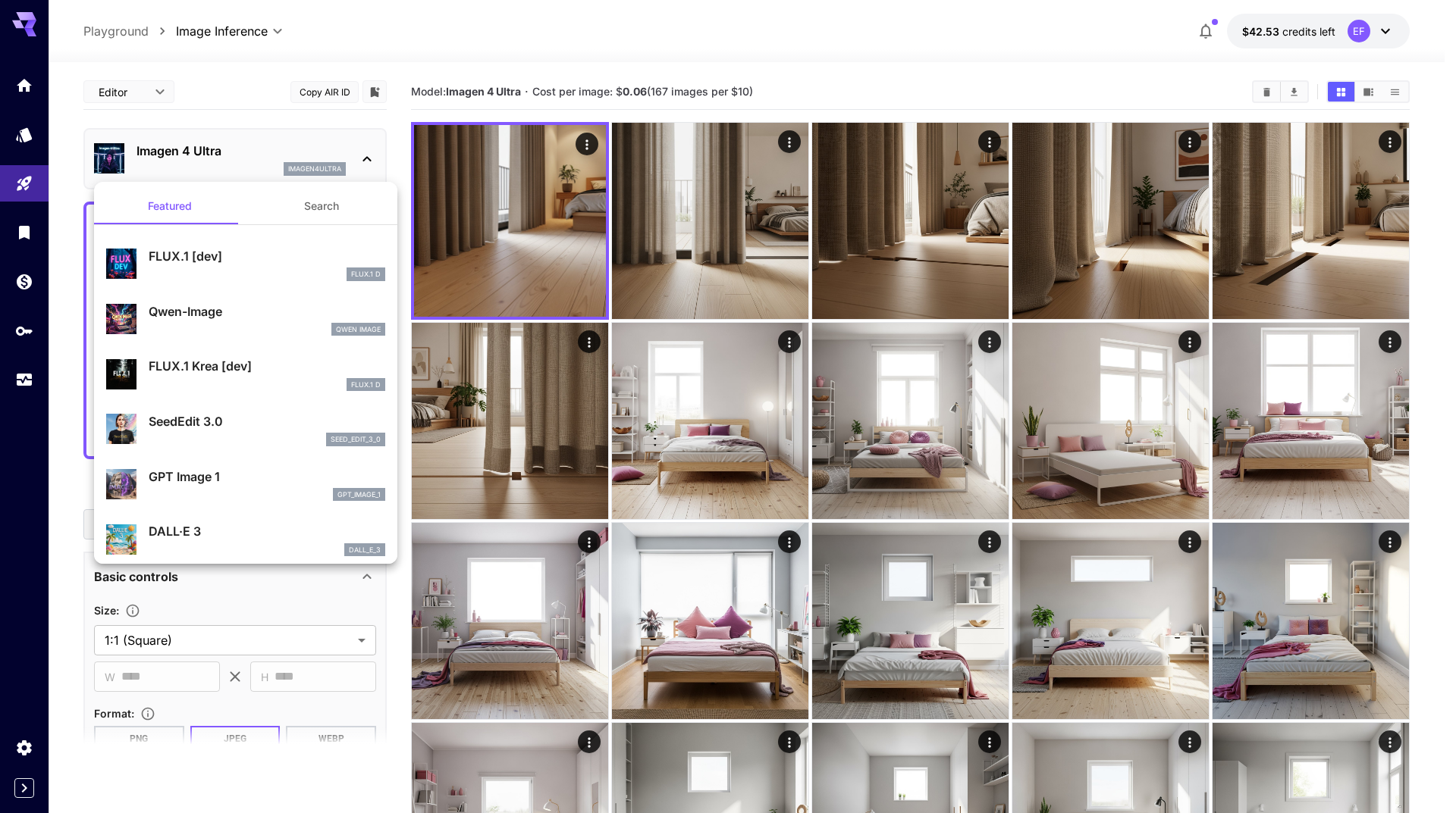
click at [266, 276] on div "FLUX.1 D" at bounding box center [267, 274] width 237 height 13
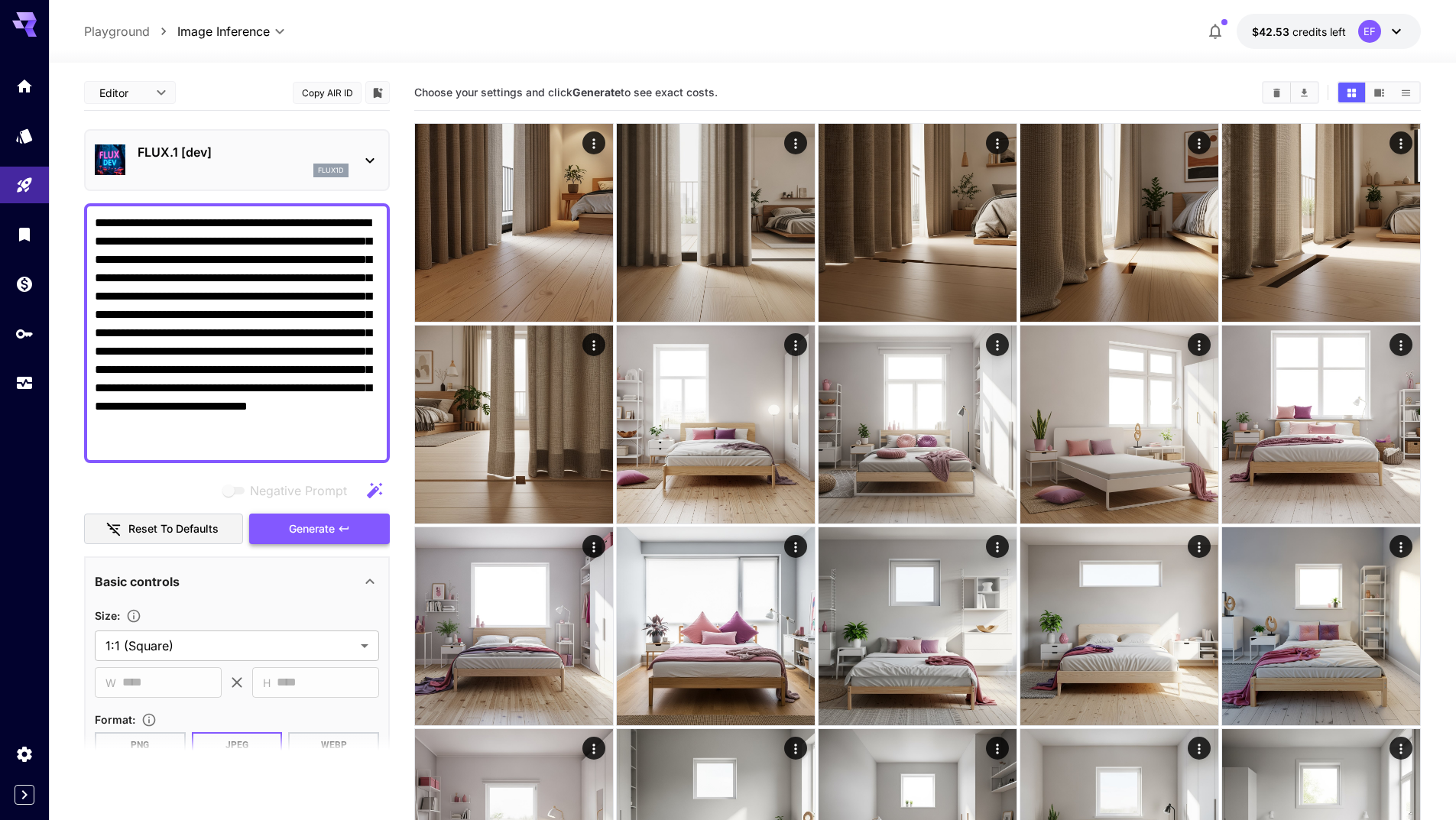
click at [322, 528] on span "Generate" at bounding box center [312, 529] width 46 height 19
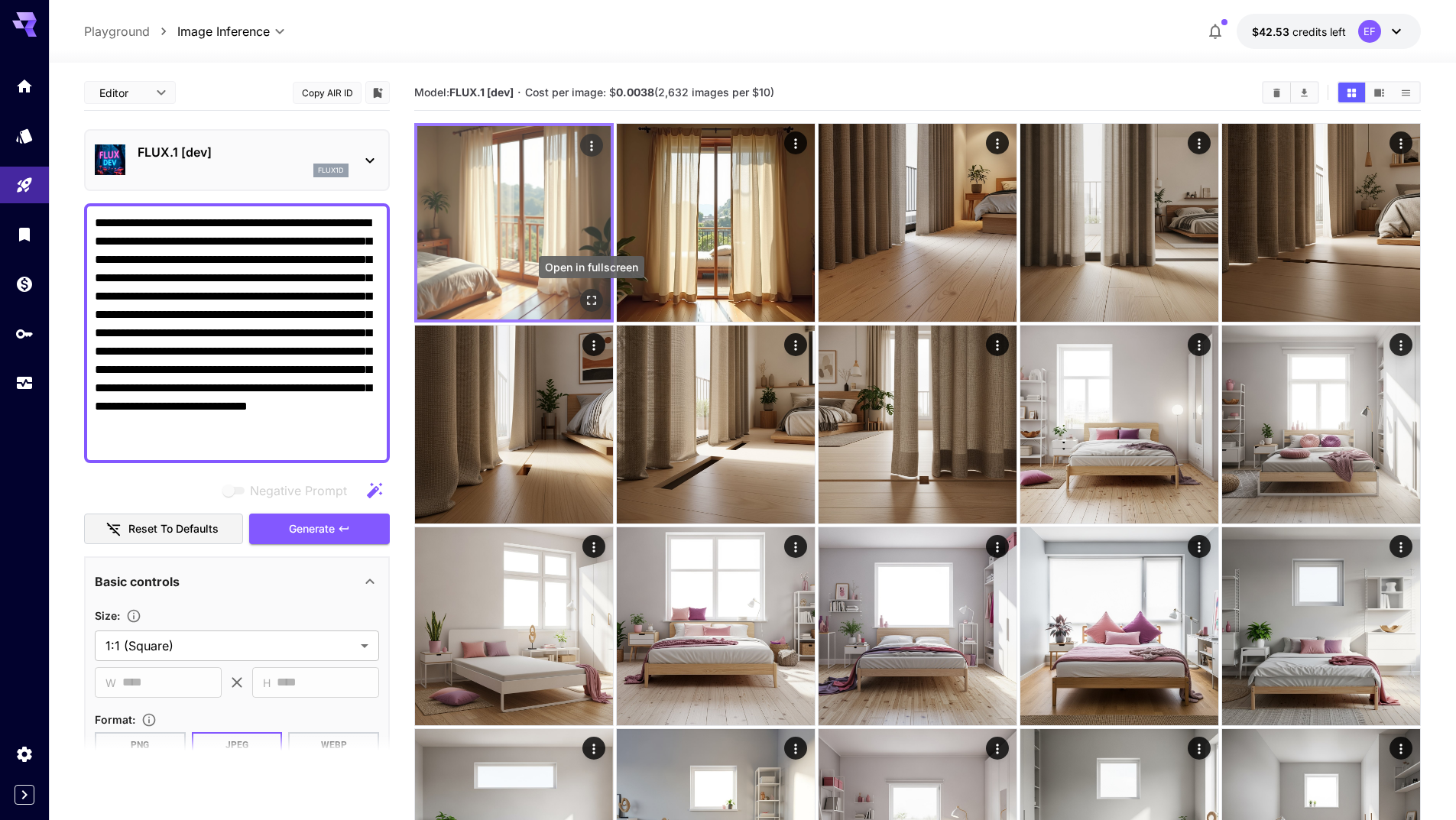
click at [596, 301] on icon "Open in fullscreen" at bounding box center [591, 300] width 15 height 15
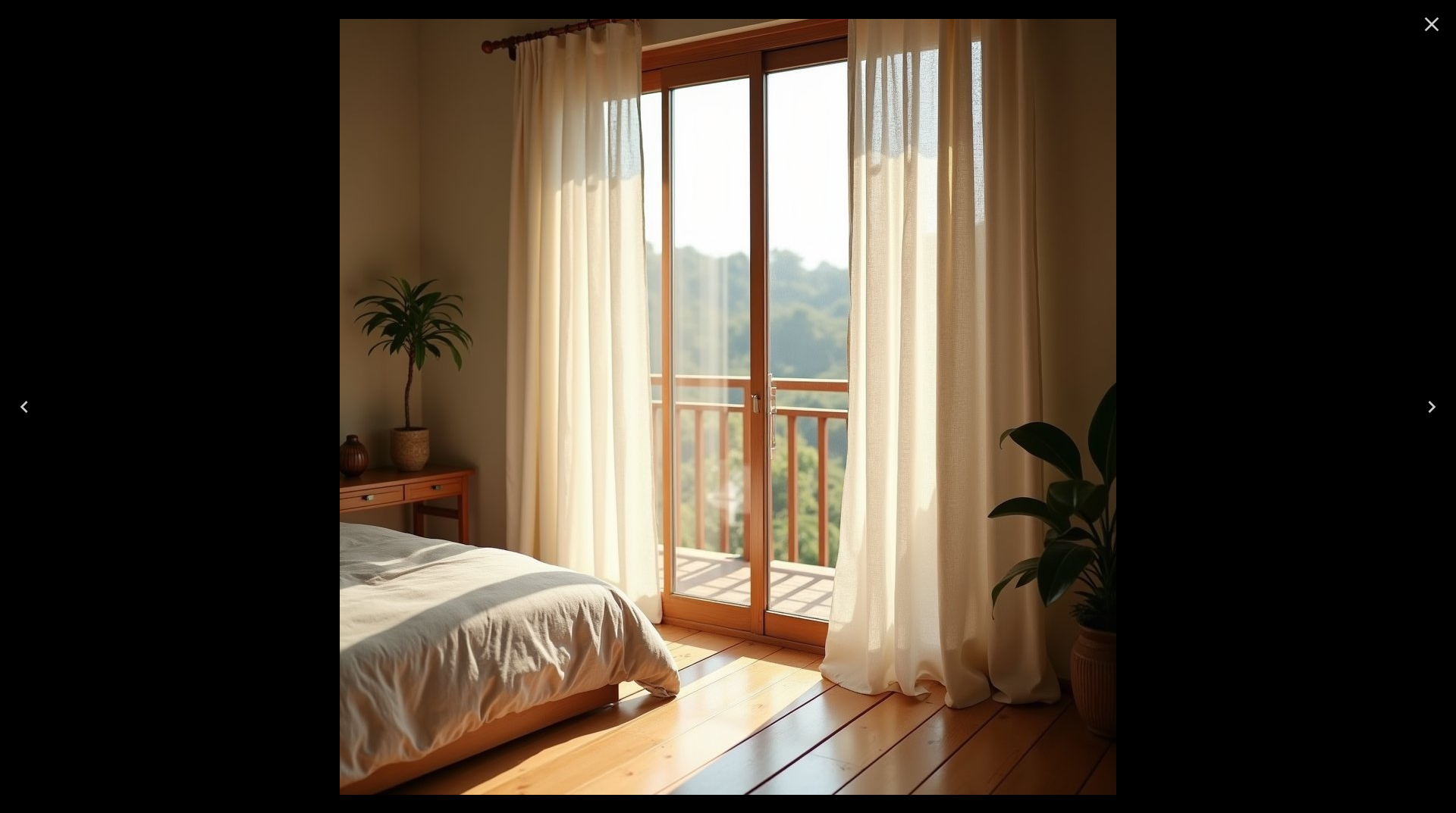
click at [1429, 403] on icon "Next" at bounding box center [1431, 406] width 24 height 24
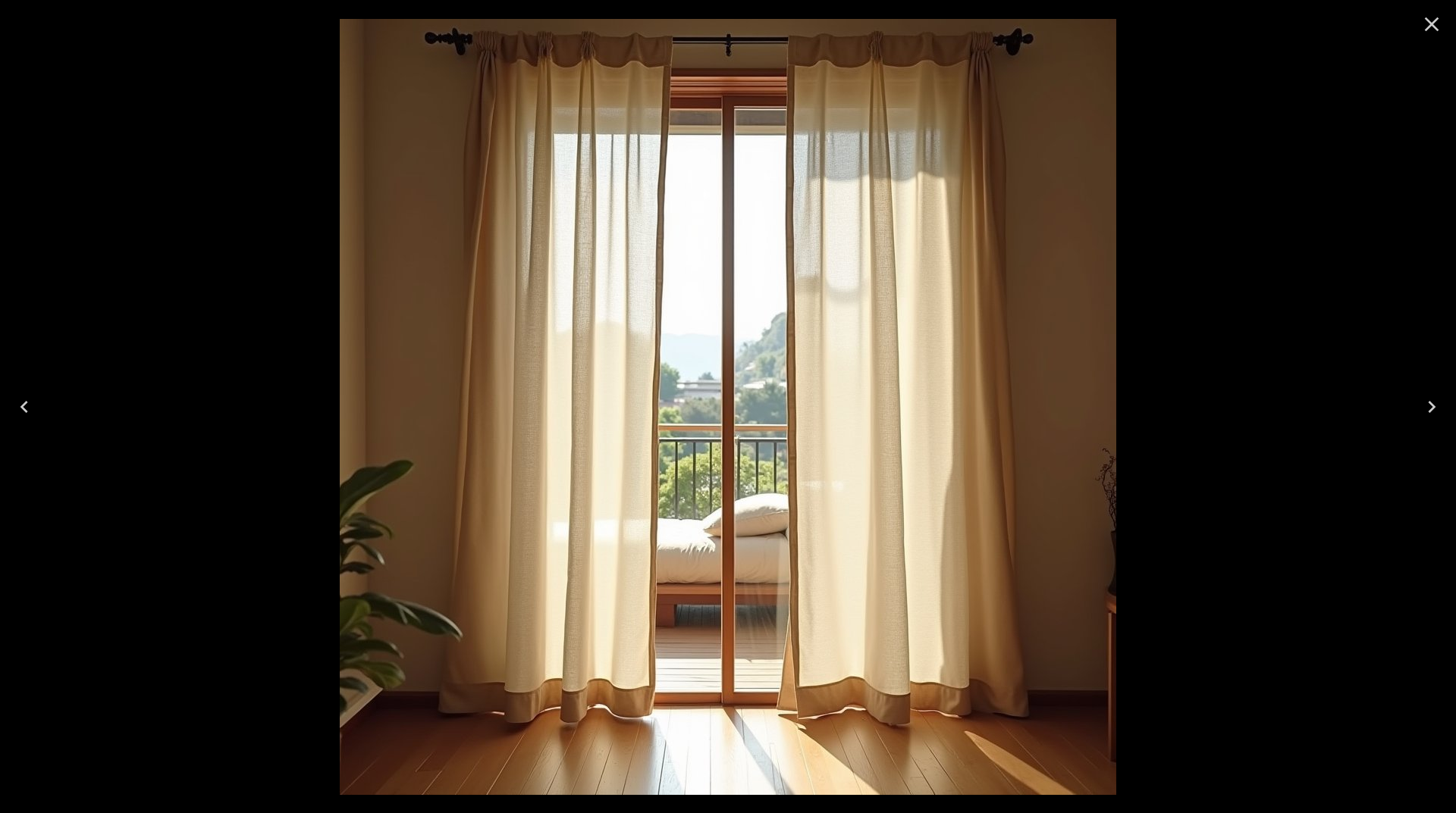
drag, startPoint x: 1425, startPoint y: 15, endPoint x: 1410, endPoint y: 27, distance: 19.2
click at [1425, 15] on icon "Close" at bounding box center [1431, 23] width 24 height 24
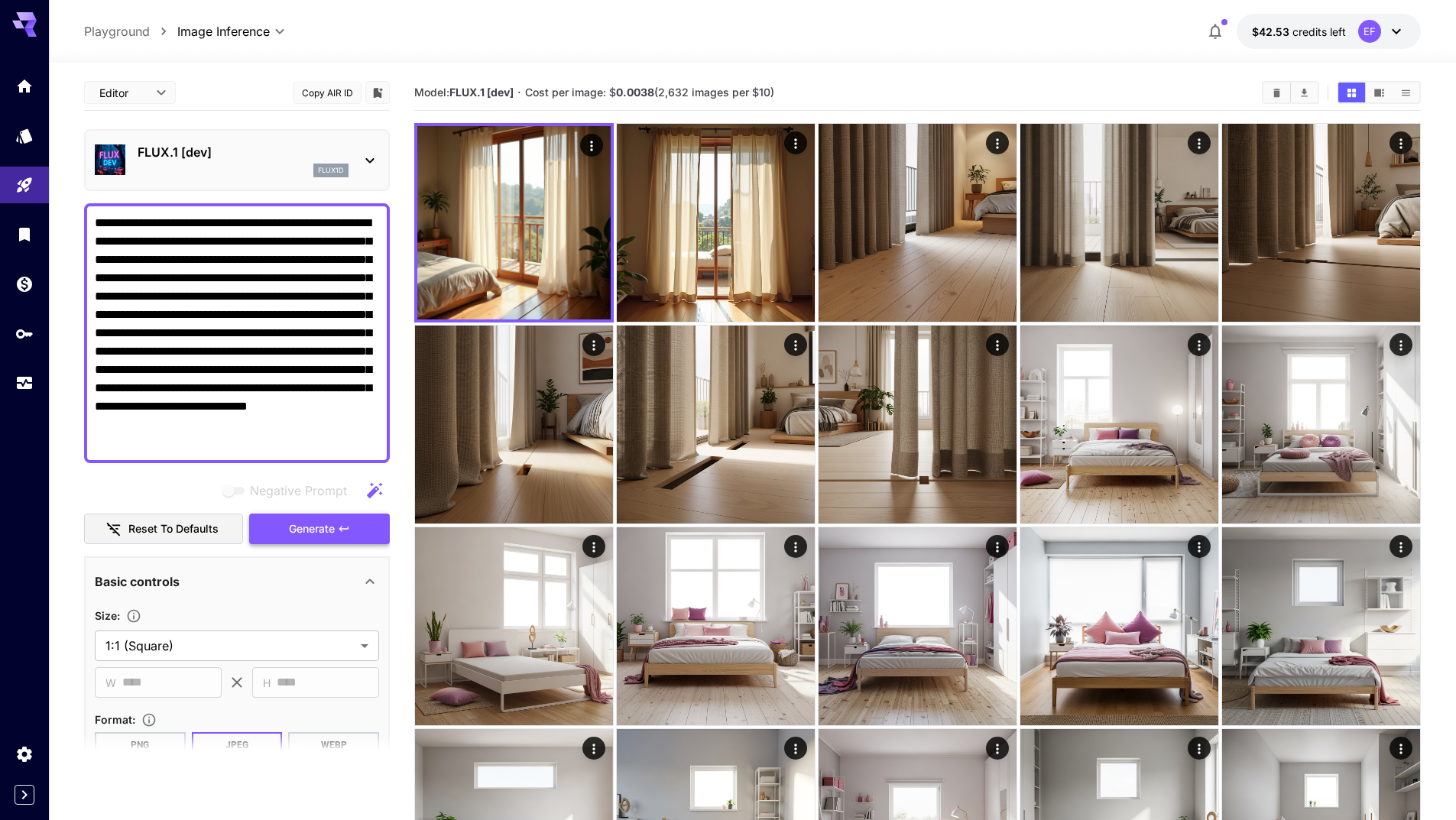
click at [356, 533] on button "Generate" at bounding box center [319, 529] width 141 height 32
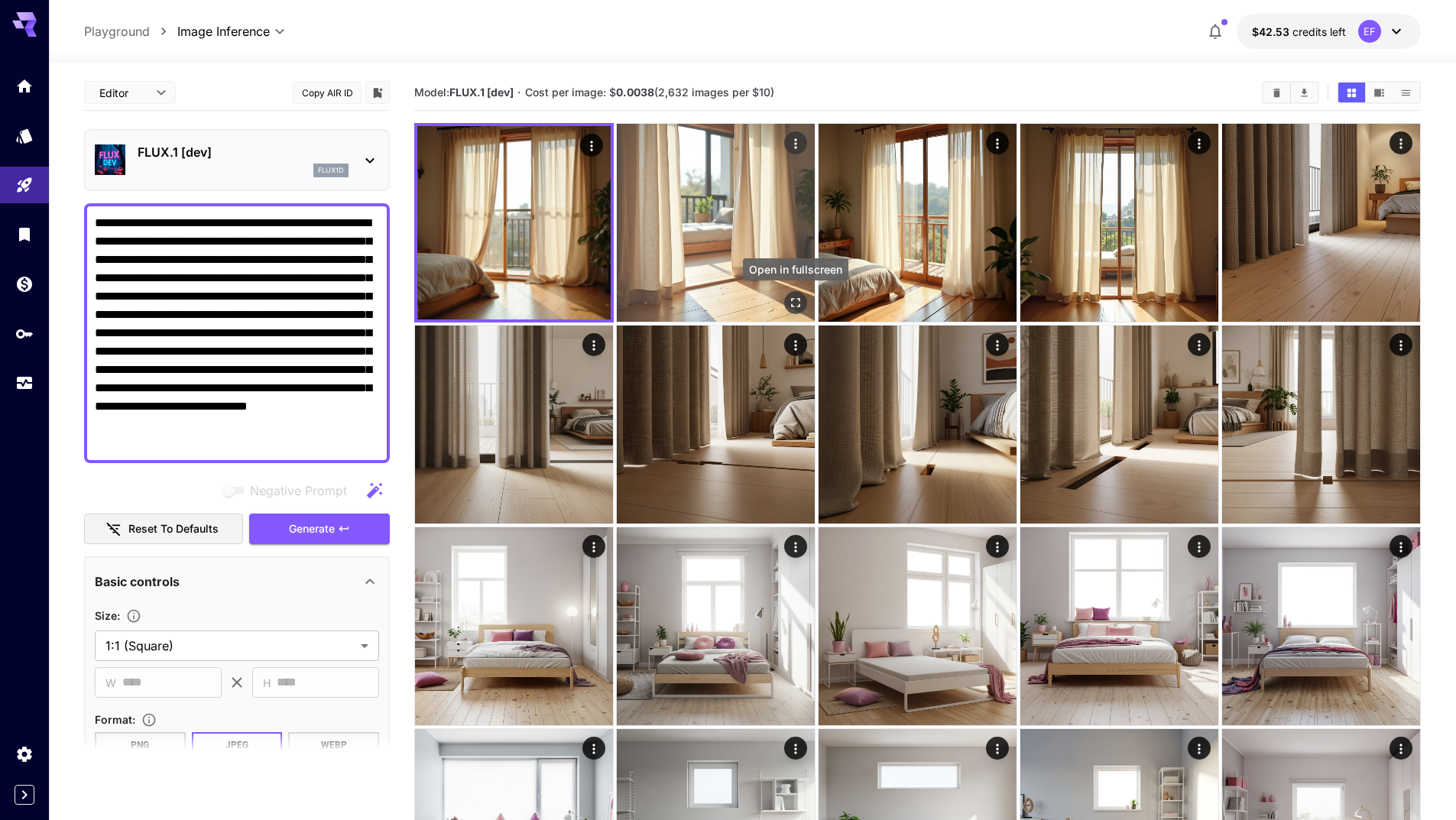
click at [796, 299] on icon "Open in fullscreen" at bounding box center [796, 303] width 15 height 15
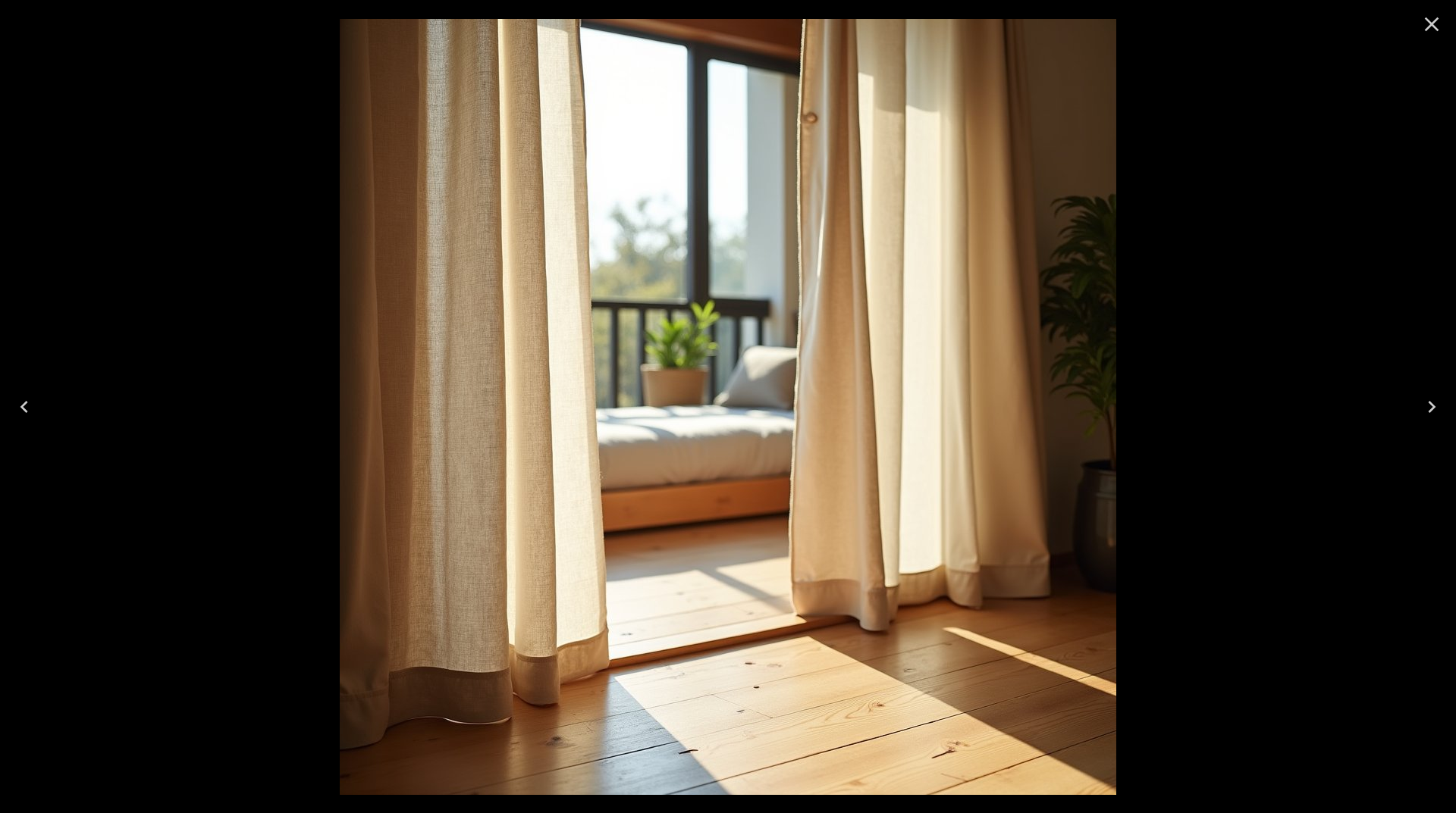
click at [1439, 23] on icon "Close" at bounding box center [1431, 23] width 24 height 24
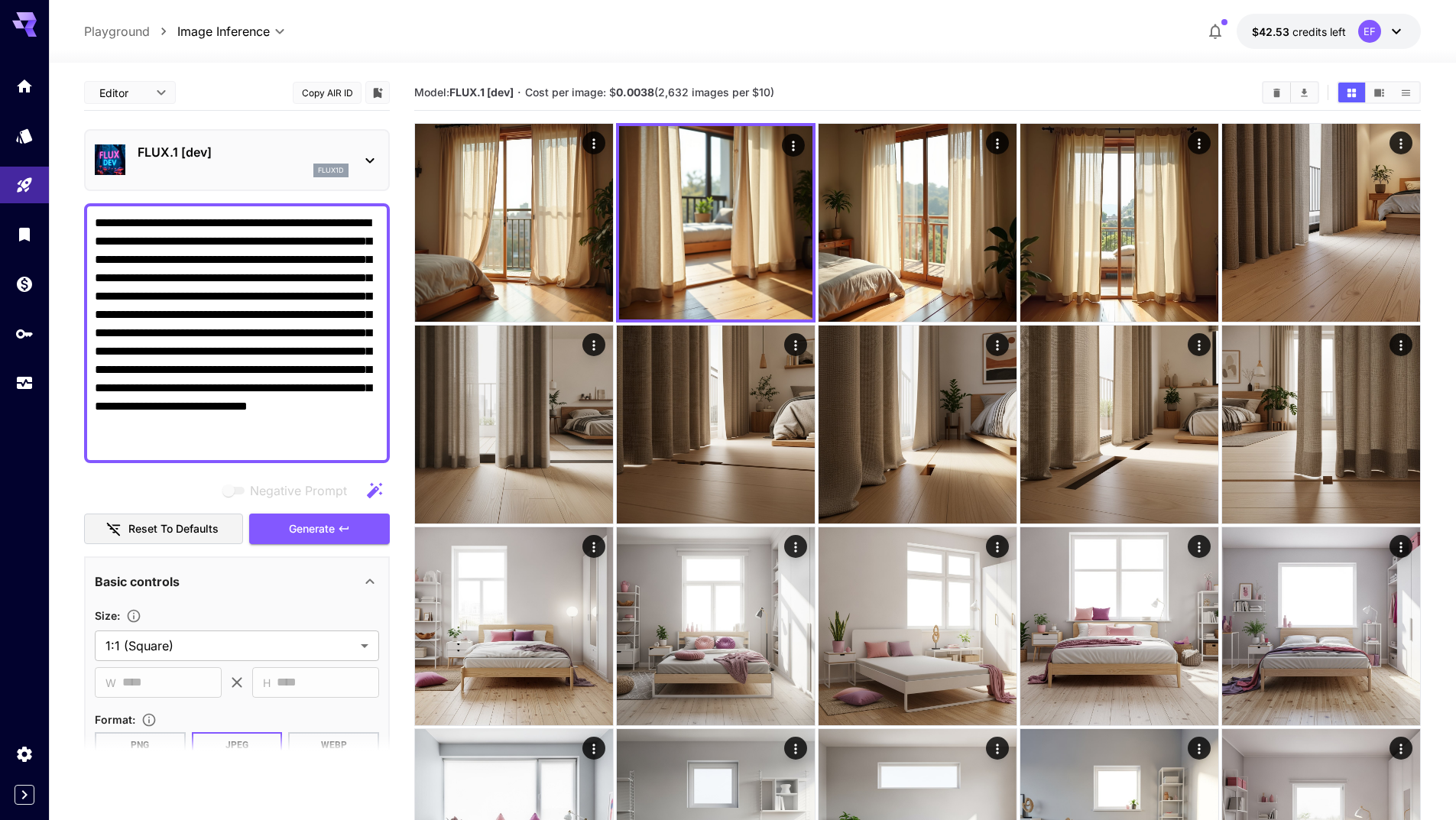
click at [298, 447] on textarea "**********" at bounding box center [237, 333] width 284 height 239
